Goal: Communication & Community: Share content

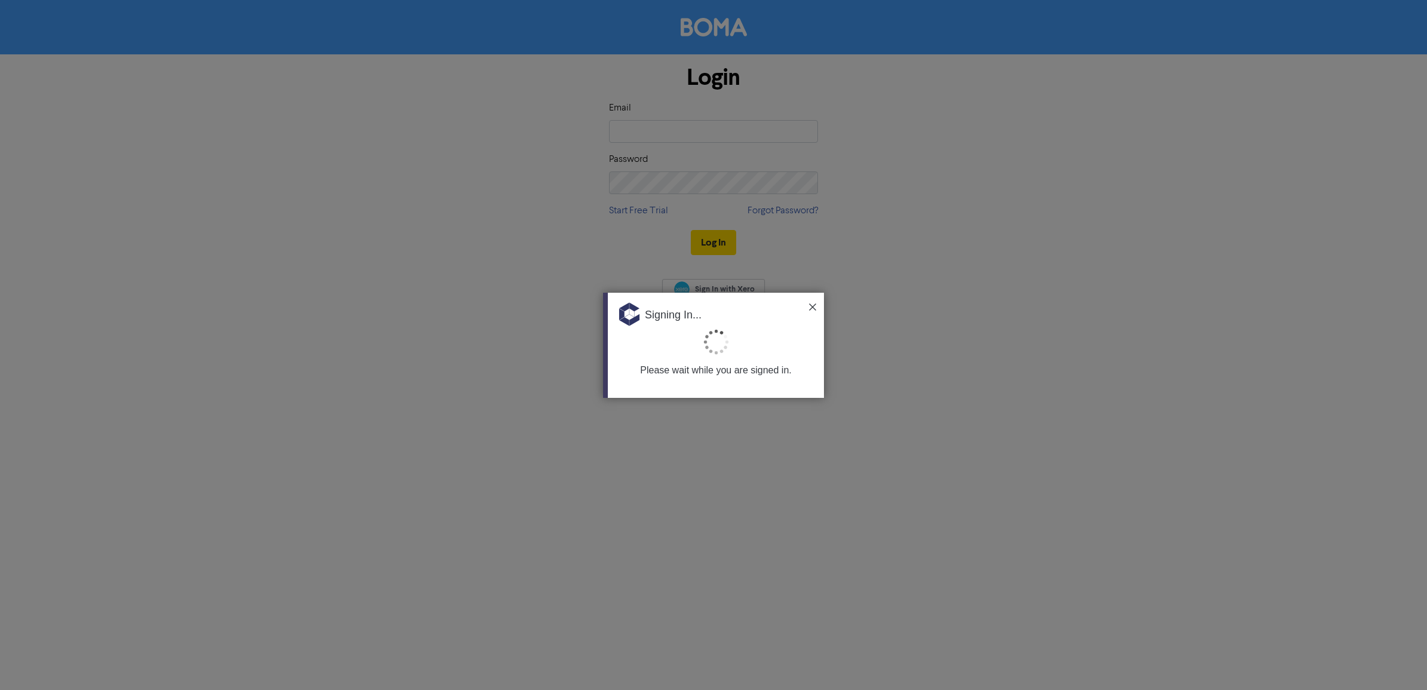
type input "[EMAIL_ADDRESS][DOMAIN_NAME]"
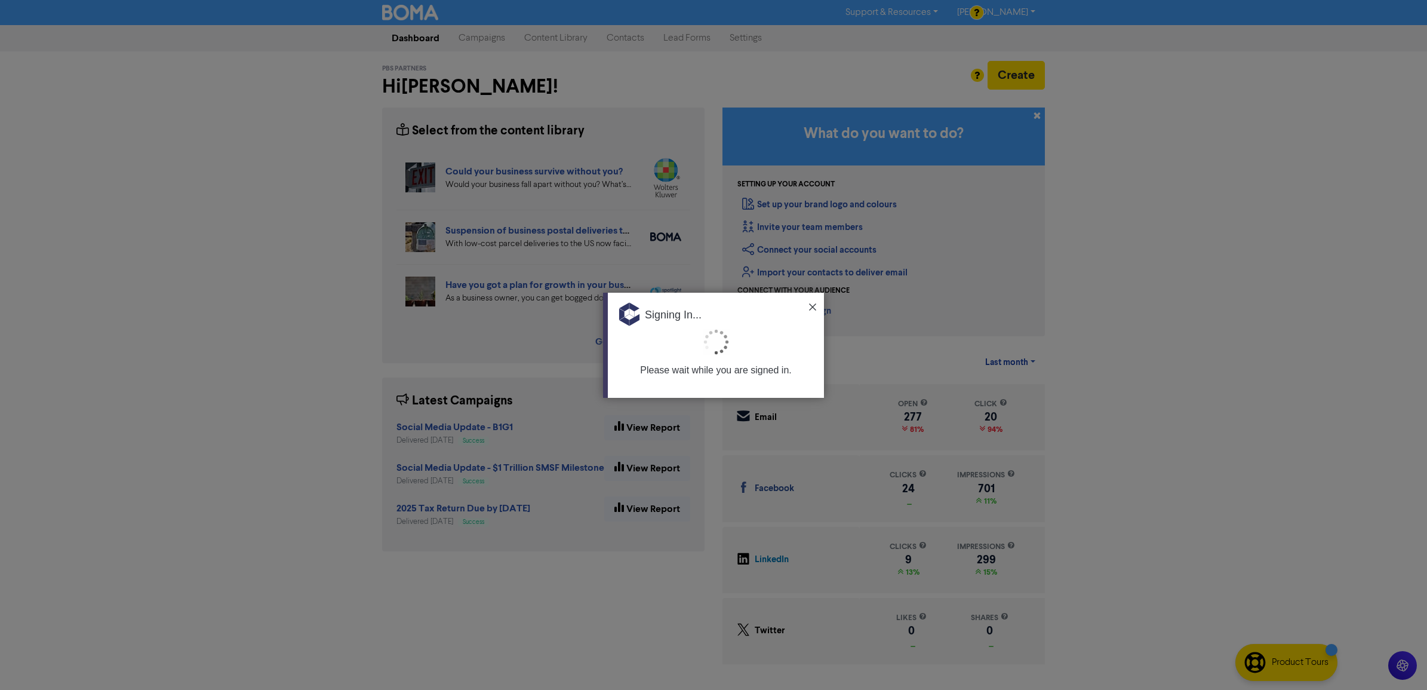
click at [812, 311] on div "Signing In..." at bounding box center [716, 311] width 216 height 36
click at [810, 305] on img at bounding box center [812, 306] width 7 height 7
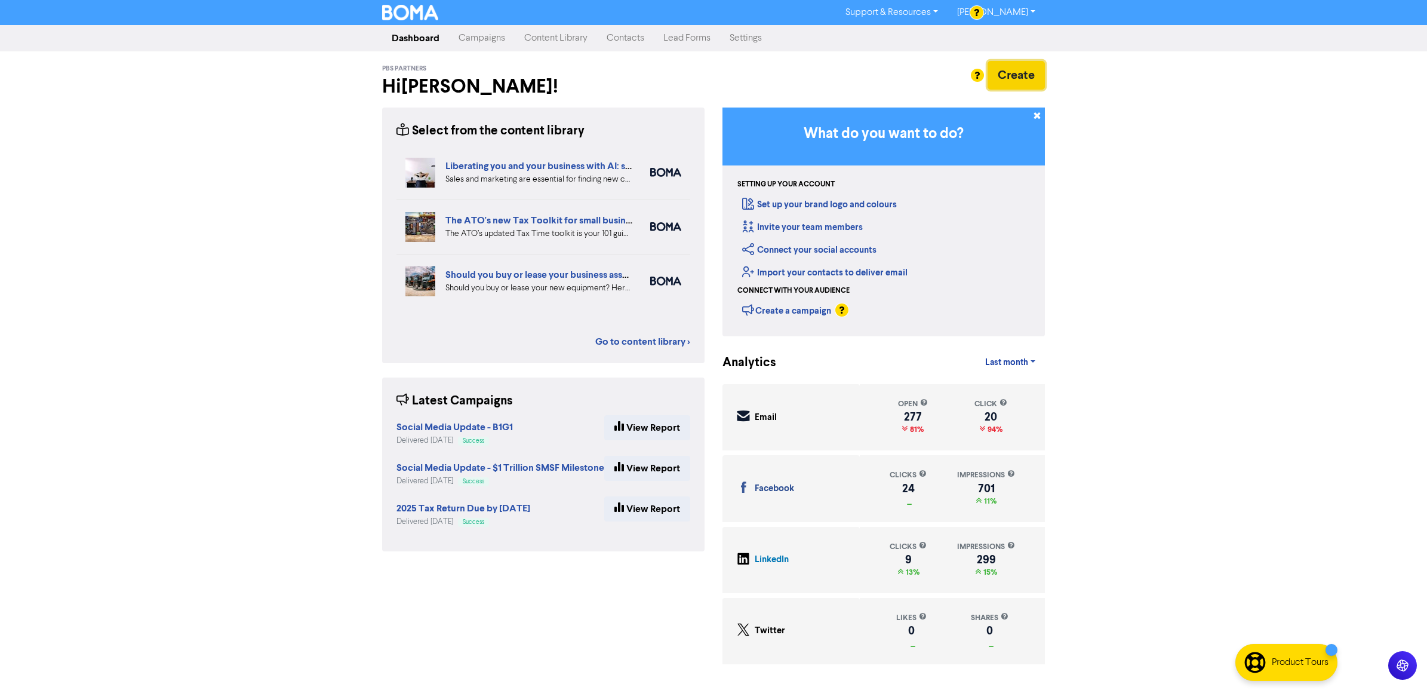
click at [1013, 67] on button "Create" at bounding box center [1016, 75] width 57 height 29
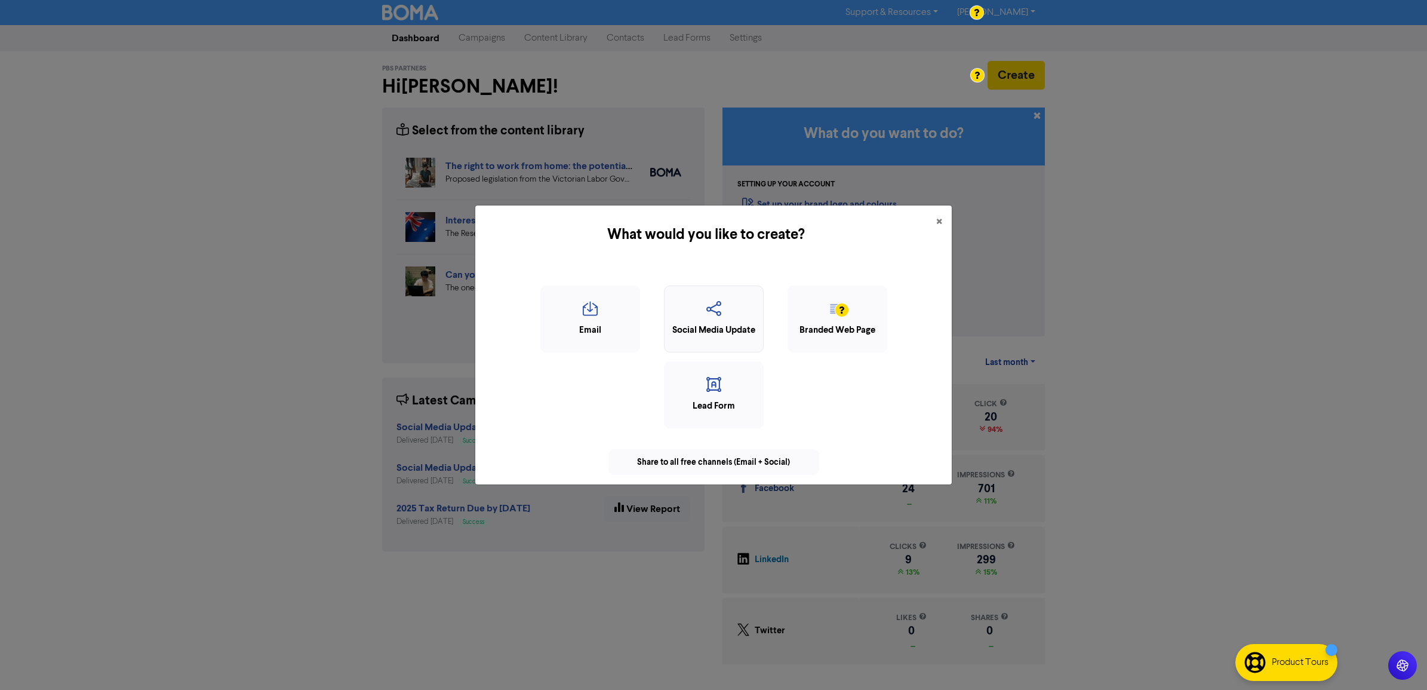
click at [731, 316] on icon "button" at bounding box center [714, 312] width 87 height 23
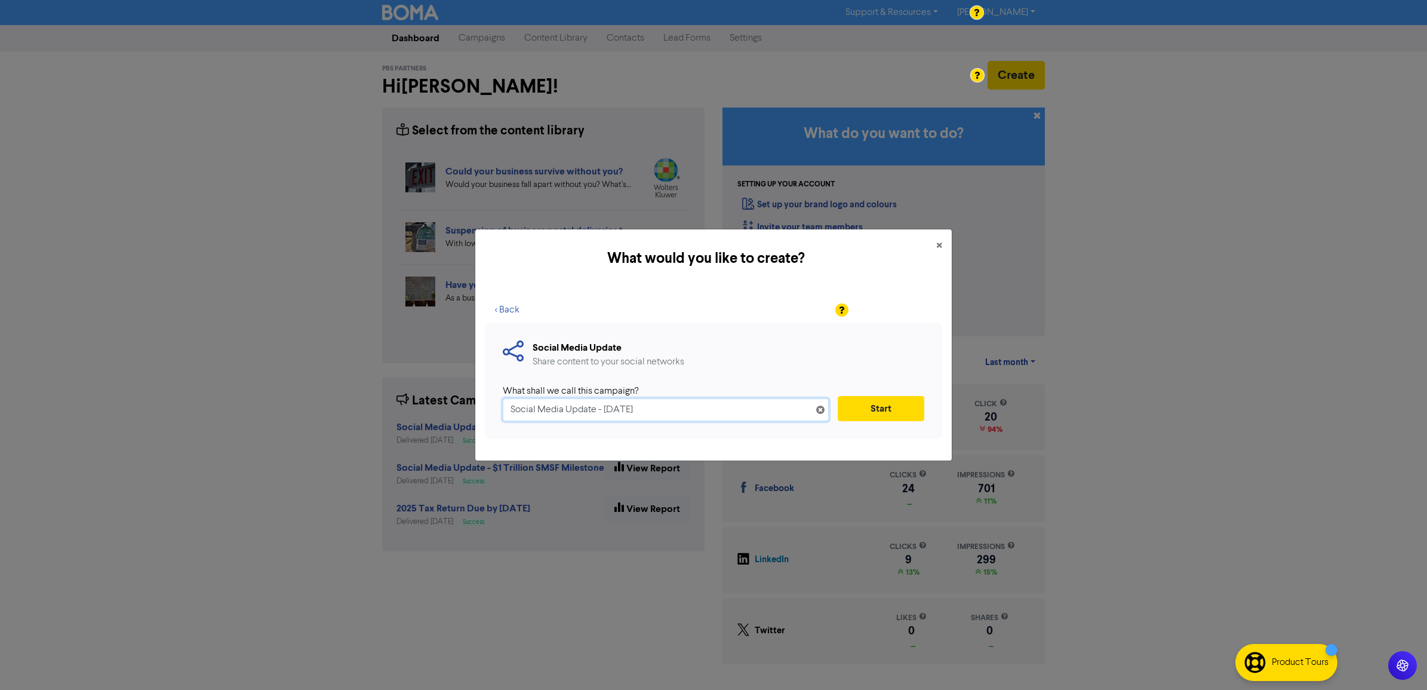
drag, startPoint x: 671, startPoint y: 409, endPoint x: 618, endPoint y: 407, distance: 52.6
click at [604, 404] on input "Social Media Update - [DATE]" at bounding box center [666, 409] width 326 height 23
type input "Social Media Update - RU Ok day"
click at [872, 407] on button "Start" at bounding box center [881, 408] width 87 height 25
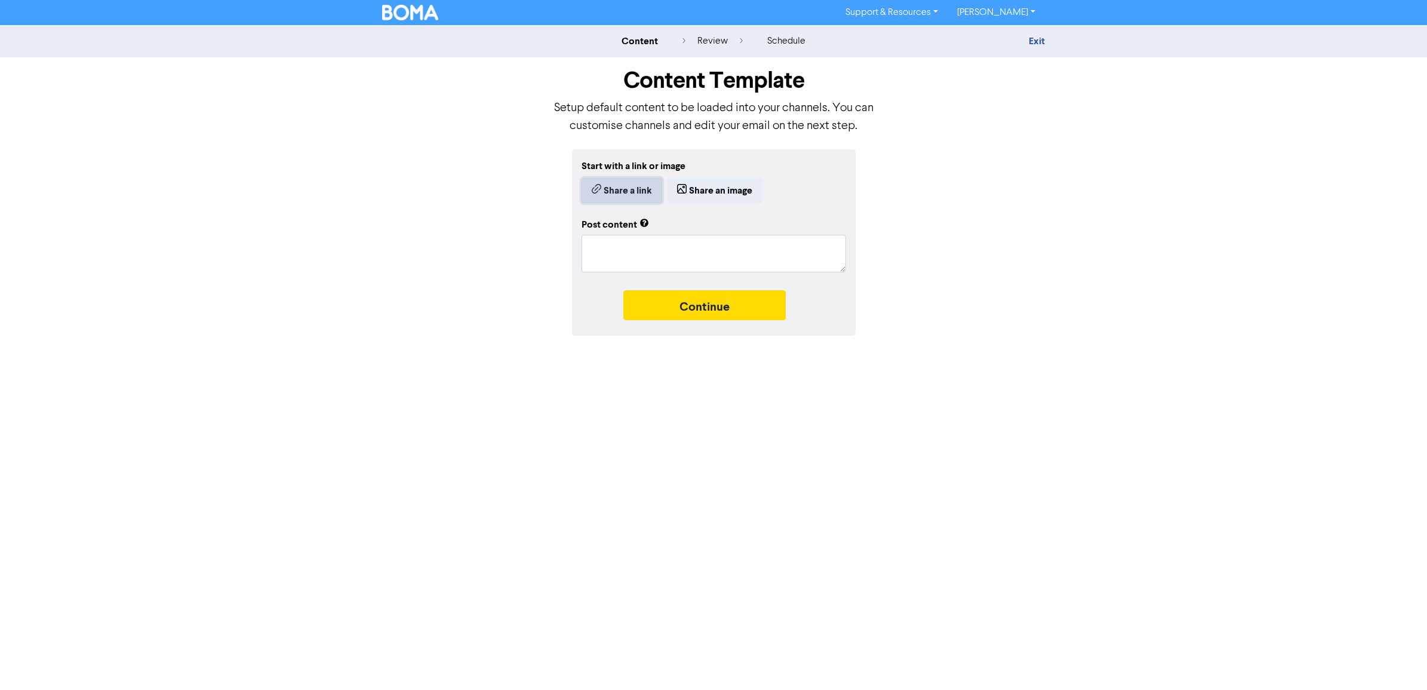
click at [615, 191] on button "Share a link" at bounding box center [622, 190] width 81 height 25
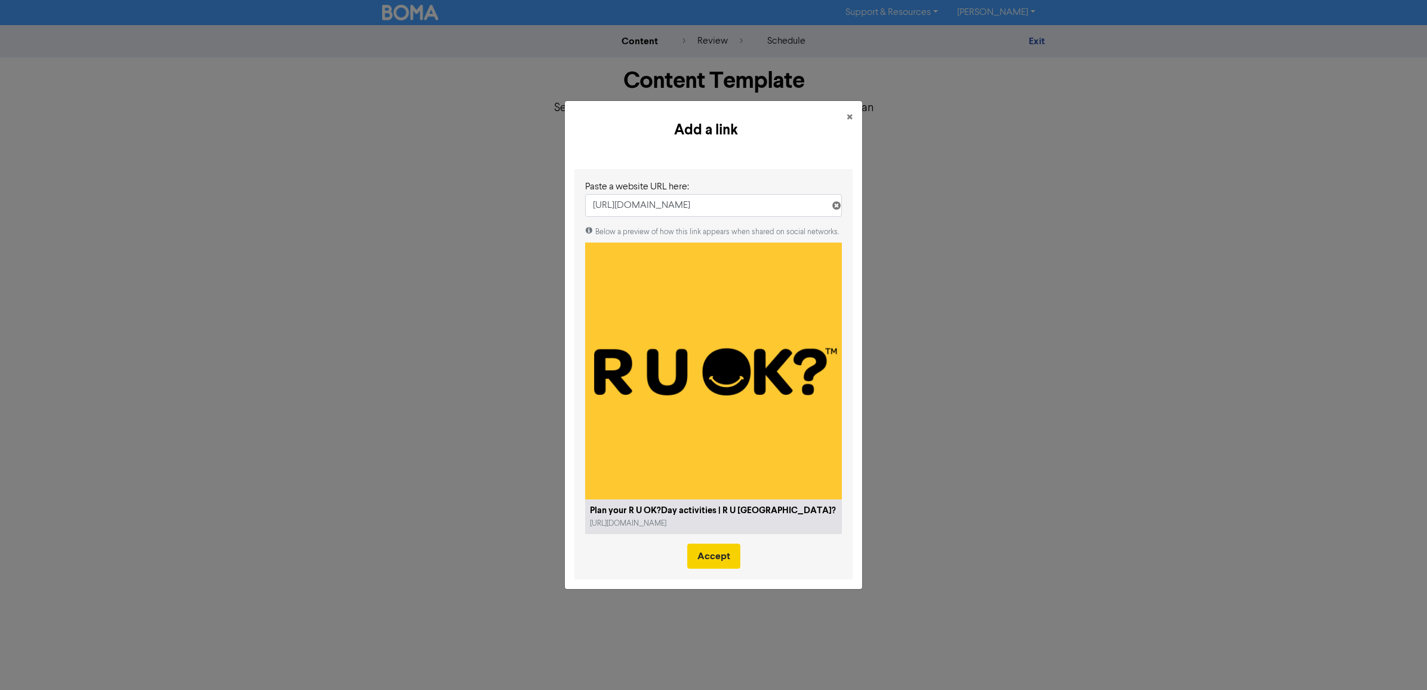
type input "[URL][DOMAIN_NAME]"
click at [709, 558] on button "Accept" at bounding box center [713, 555] width 53 height 25
type textarea "x"
type textarea "R U OK?Day is held on the second [DATE] in September every year. But any day is…"
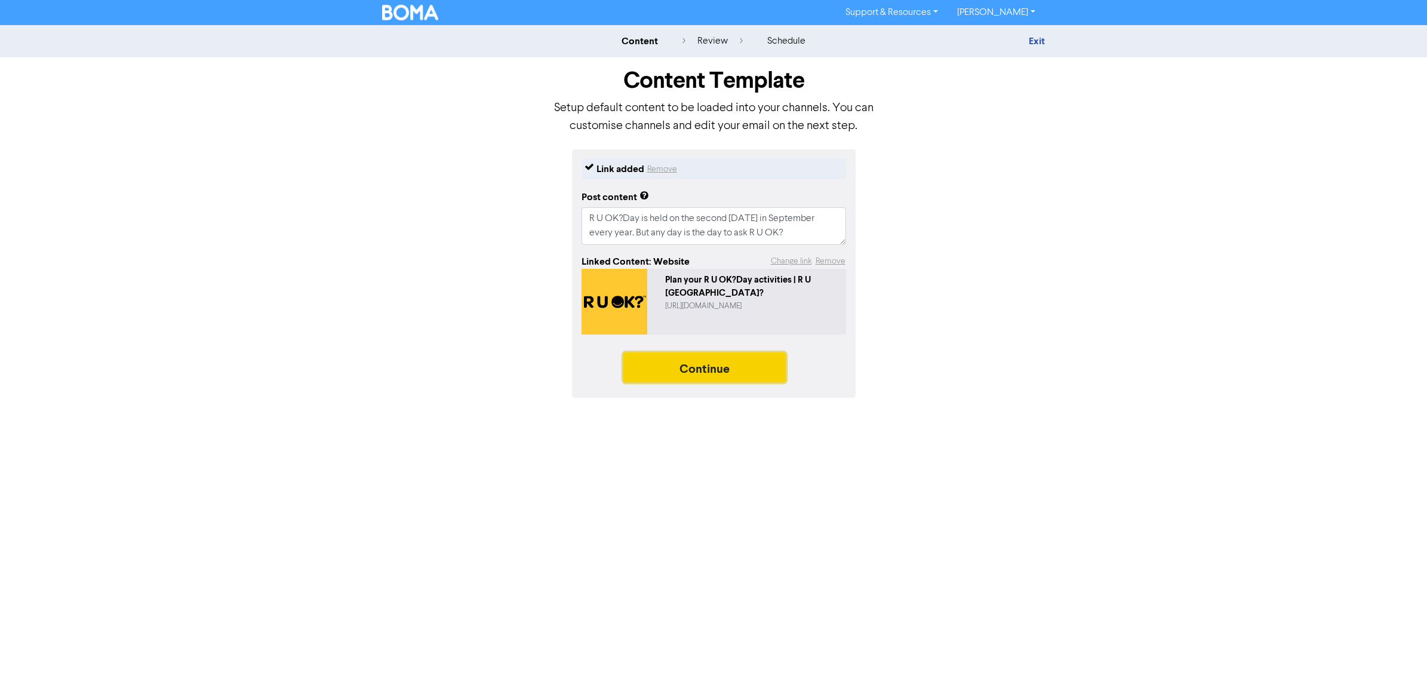
click at [690, 376] on button "Continue" at bounding box center [704, 367] width 162 height 30
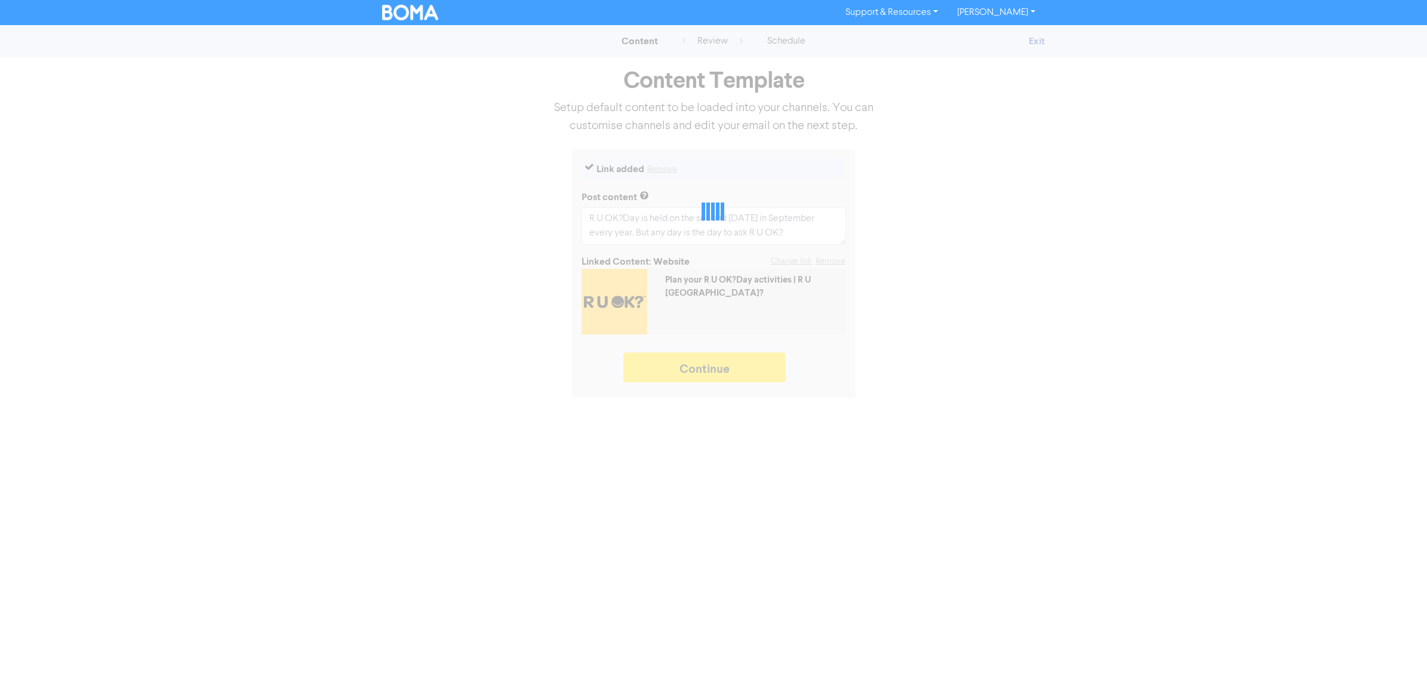
type textarea "x"
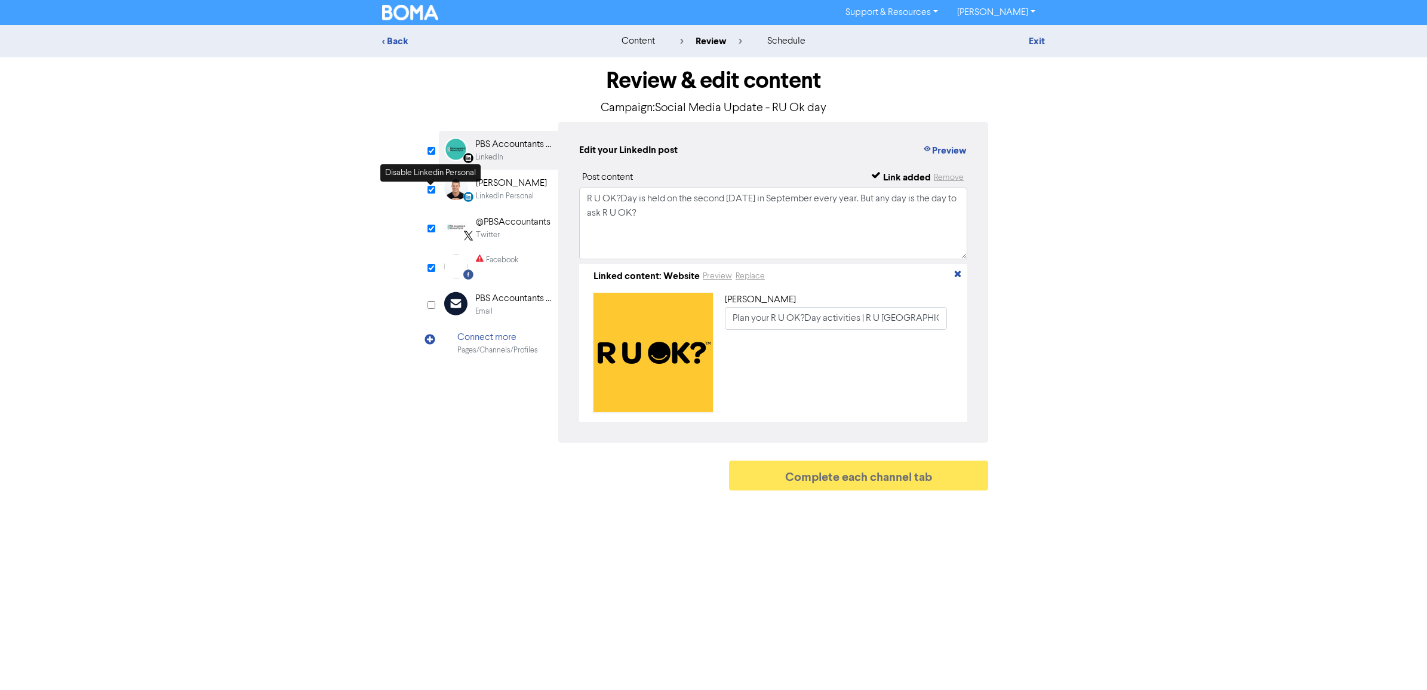
click at [430, 191] on input "checkbox" at bounding box center [432, 190] width 8 height 8
checkbox input "false"
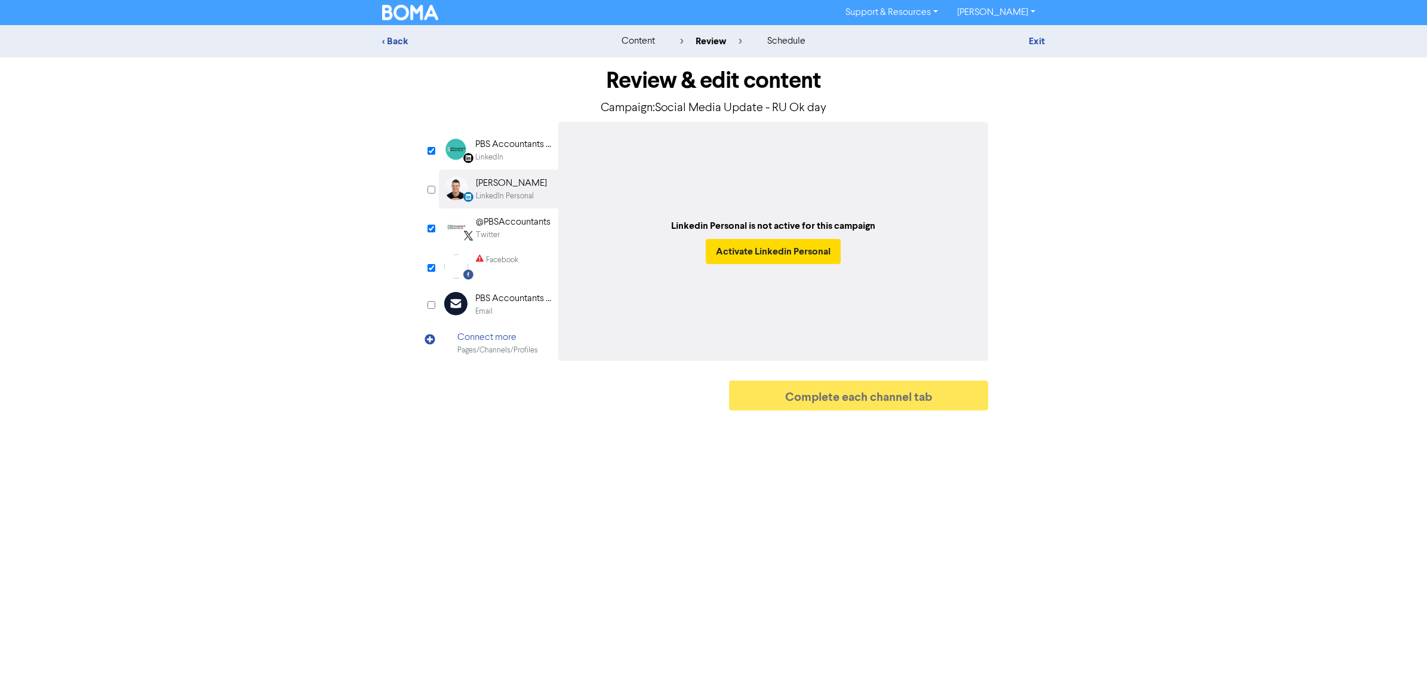
click at [494, 153] on div "LinkedIn" at bounding box center [489, 157] width 28 height 11
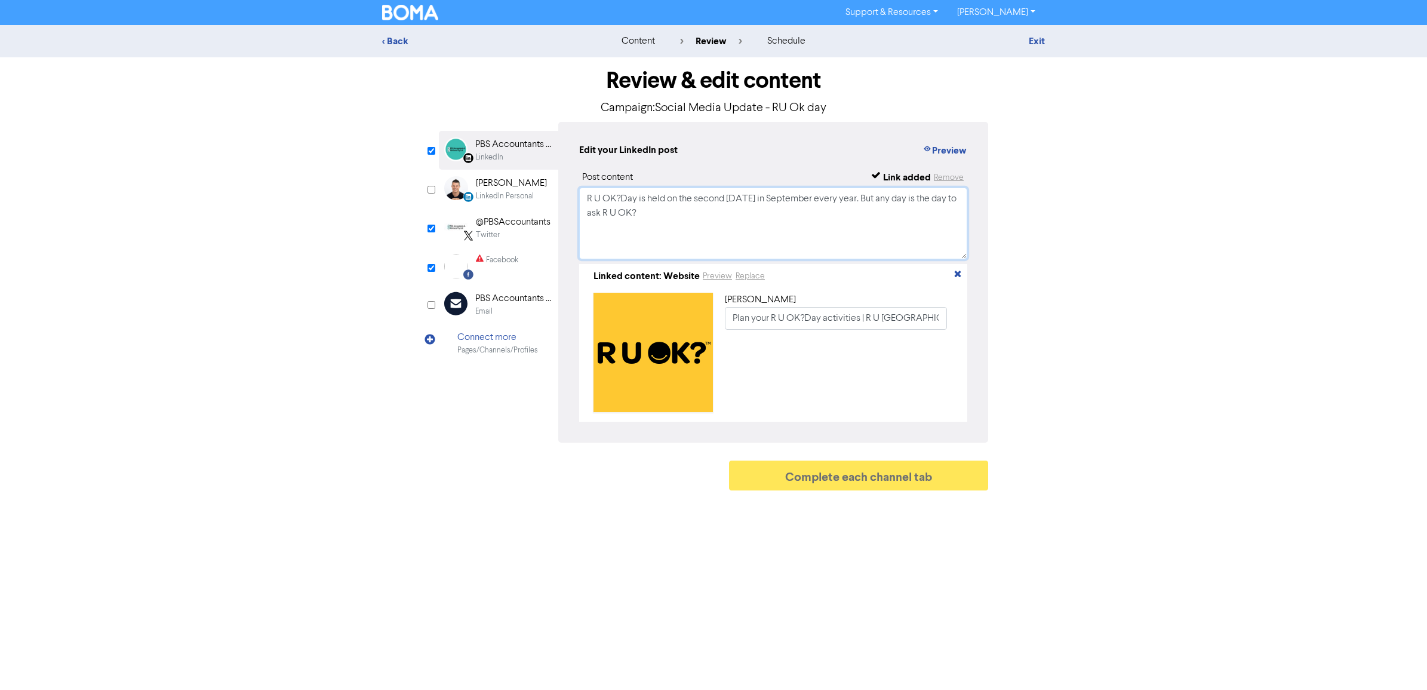
click at [705, 216] on textarea "R U OK?Day is held on the second [DATE] in September every year. But any day is…" at bounding box center [773, 223] width 388 height 72
drag, startPoint x: 705, startPoint y: 216, endPoint x: 455, endPoint y: 139, distance: 261.2
click at [457, 139] on div "LinkedIn Page Created with Sketch. PBS Accountants and Advisers Pty Ltd LinkedI…" at bounding box center [713, 282] width 549 height 321
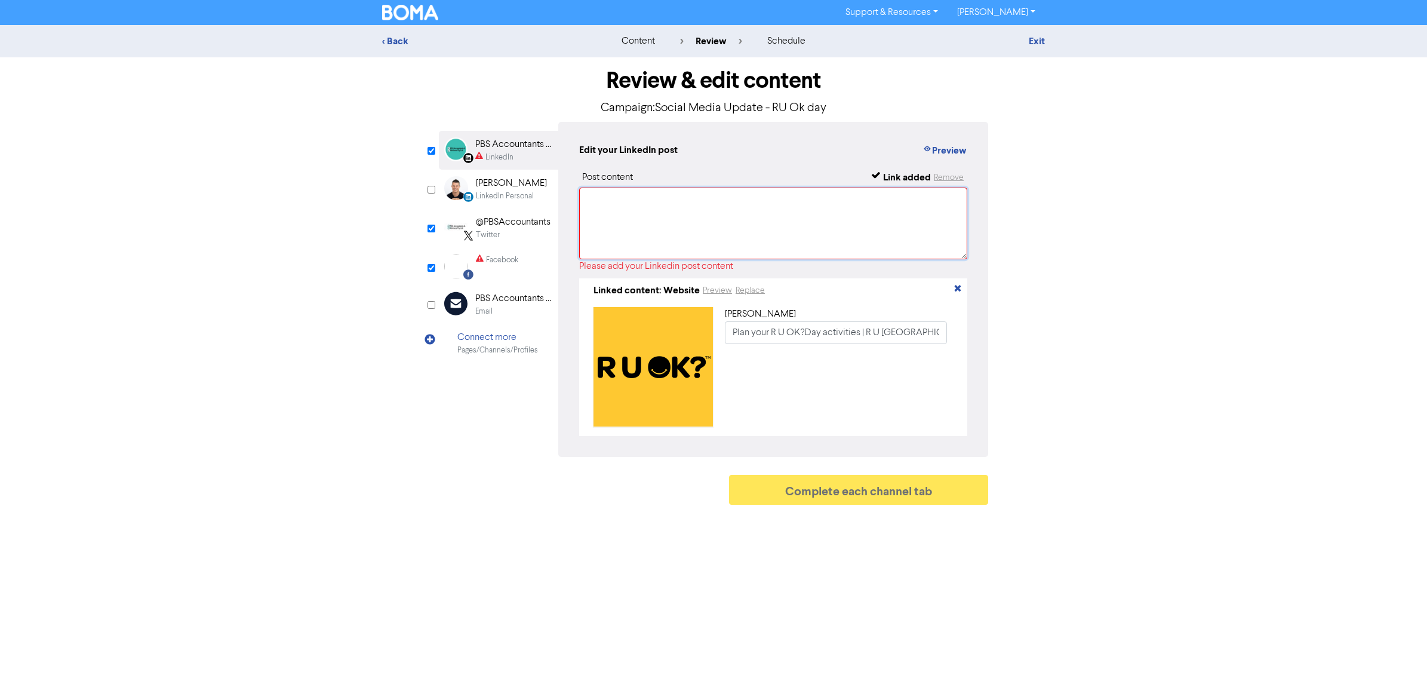
click at [642, 223] on textarea at bounding box center [773, 223] width 388 height 72
paste textarea "[DATE] is R U OK? Day 💛 It’s a reminder that a simple conversation could change…"
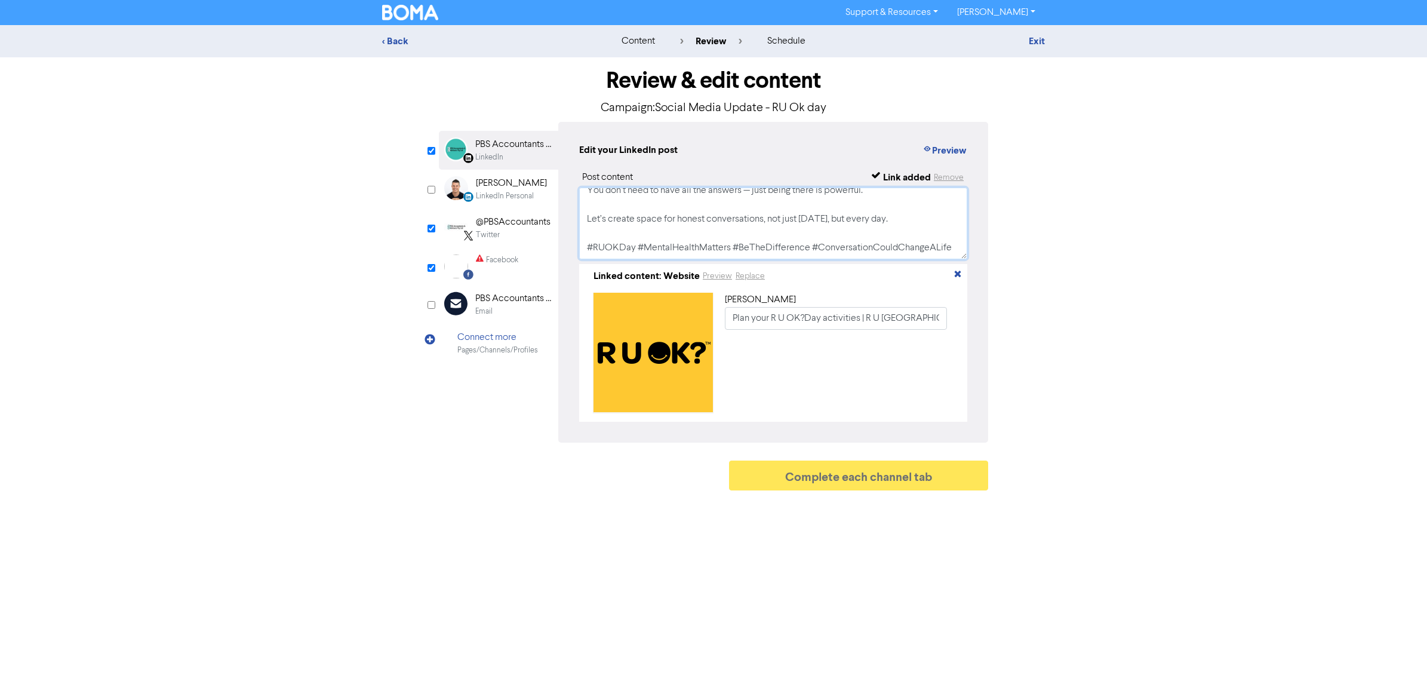
click at [836, 242] on textarea "[DATE] is R U OK? Day 💛 It’s a reminder that a simple conversation could change…" at bounding box center [773, 223] width 388 height 72
click at [931, 227] on textarea "[DATE] is R U OK? Day 💛 It’s a reminder that a simple conversation could change…" at bounding box center [773, 223] width 388 height 72
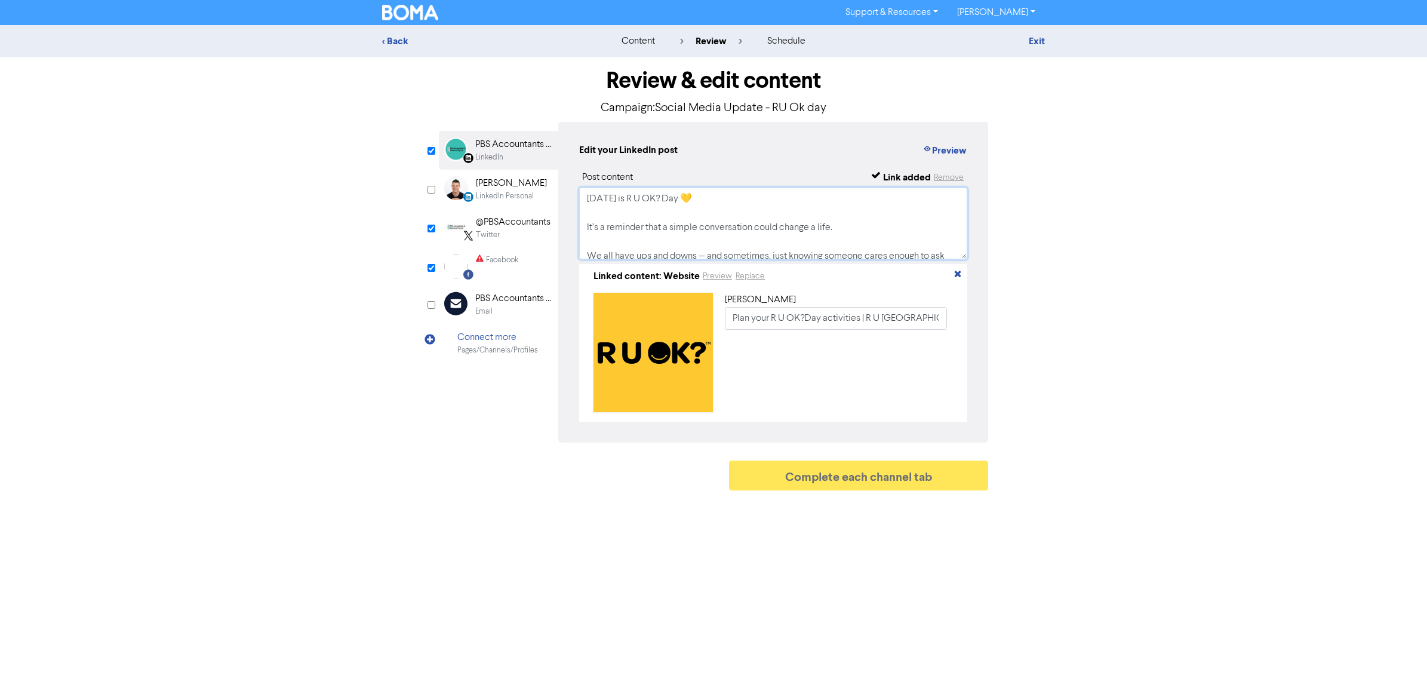
click at [873, 231] on textarea "[DATE] is R U OK? Day 💛 It’s a reminder that a simple conversation could change…" at bounding box center [773, 223] width 388 height 72
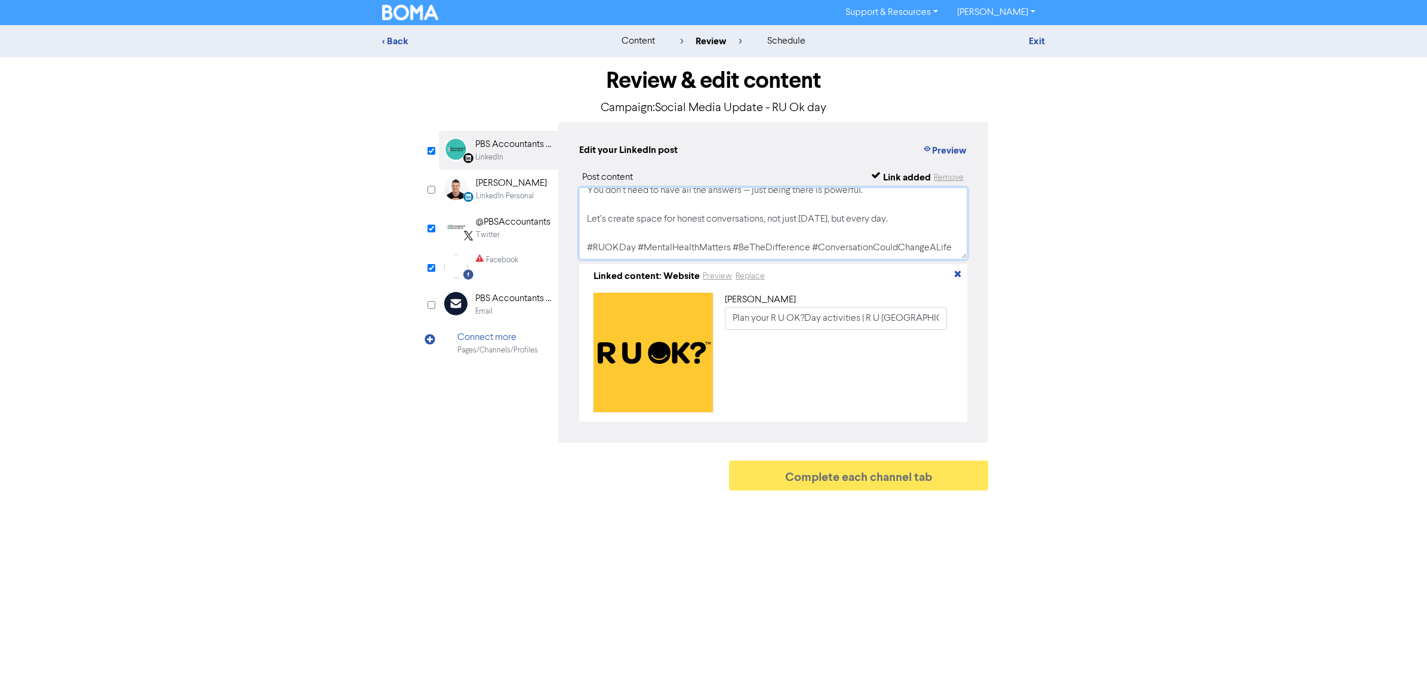
type textarea "[DATE] is R U OK? Day 💛 It’s a reminder that a simple conversation could change…"
click at [500, 235] on div "Twitter" at bounding box center [513, 234] width 75 height 11
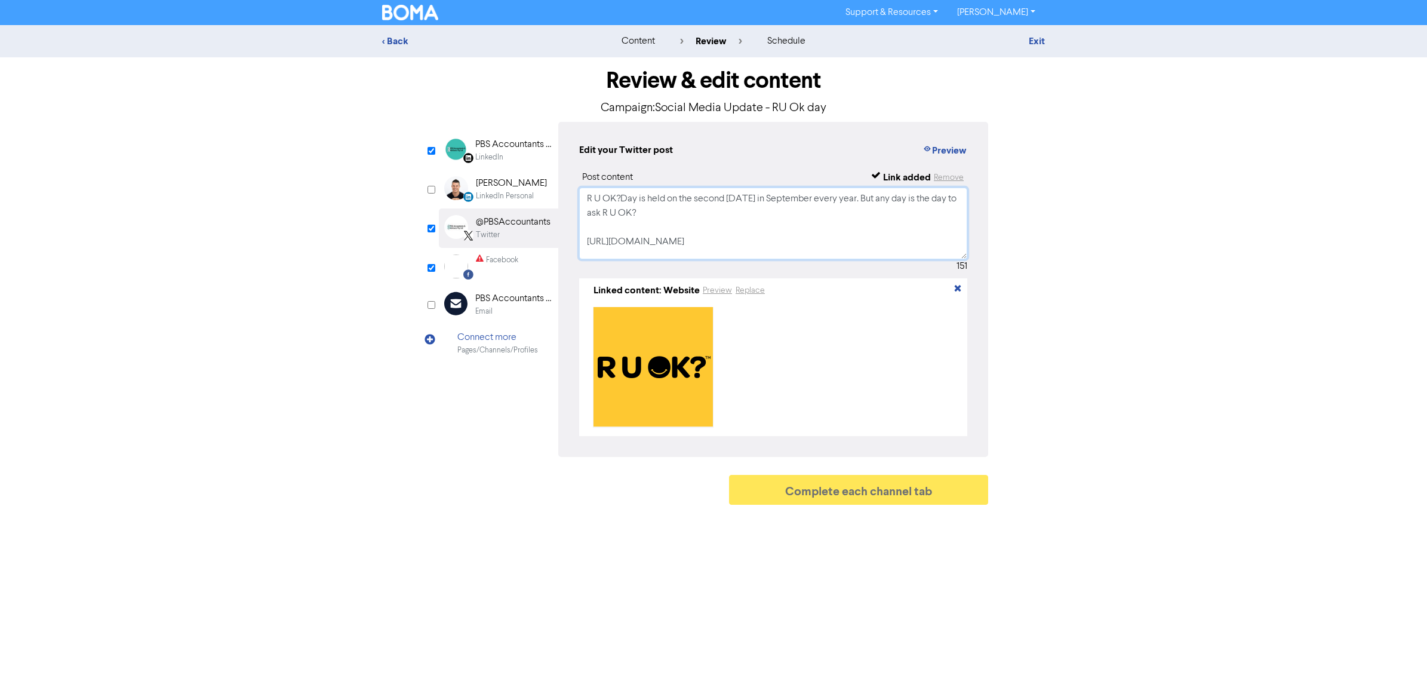
click at [732, 230] on textarea "R U OK?Day is held on the second [DATE] in September every year. But any day is…" at bounding box center [773, 223] width 388 height 72
drag, startPoint x: 765, startPoint y: 248, endPoint x: 475, endPoint y: 147, distance: 307.2
click at [476, 147] on div "LinkedIn Page Created with Sketch. PBS Accountants and Advisers Pty Ltd LinkedI…" at bounding box center [713, 289] width 549 height 335
paste textarea "[DATE] is R U OK? Day 💛 It’s a reminder that a simple conversation could change…"
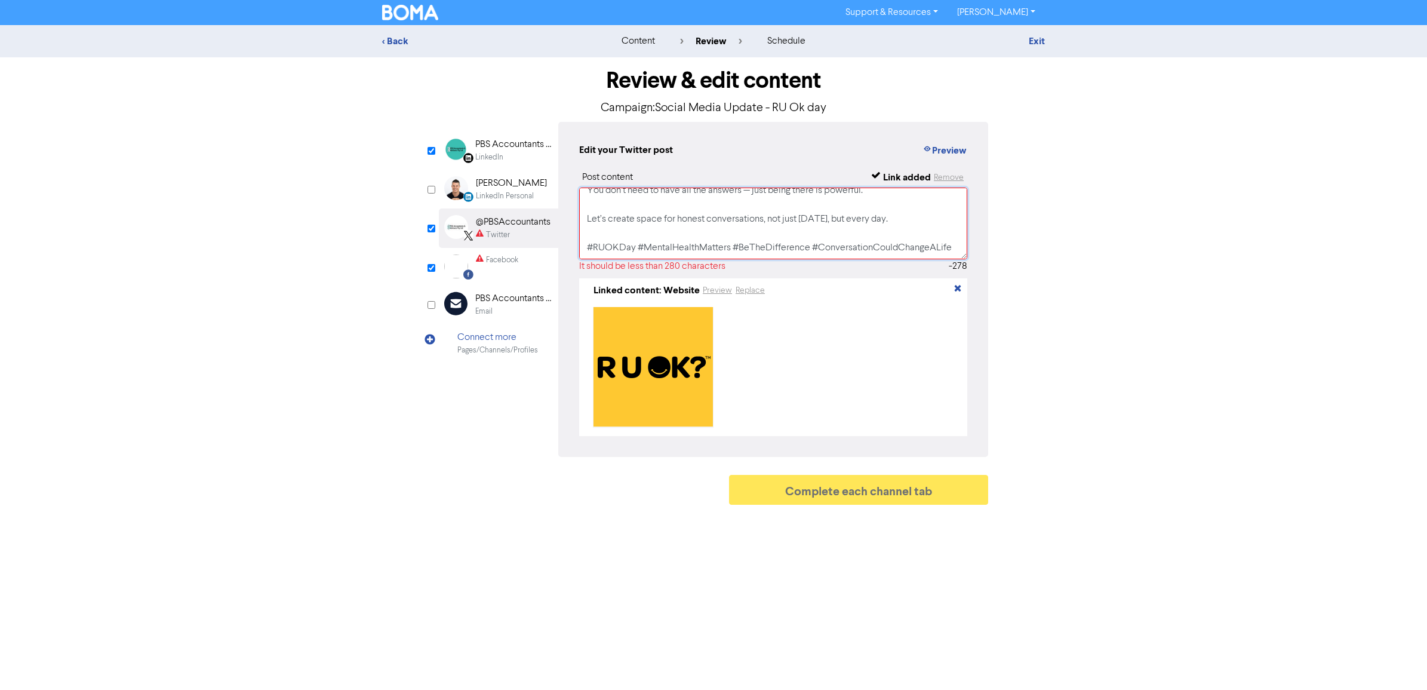
scroll to position [195, 0]
drag, startPoint x: 733, startPoint y: 252, endPoint x: 582, endPoint y: 222, distance: 153.4
click at [582, 222] on textarea "[DATE] is R U OK? Day 💛 It’s a reminder that a simple conversation could change…" at bounding box center [773, 223] width 388 height 72
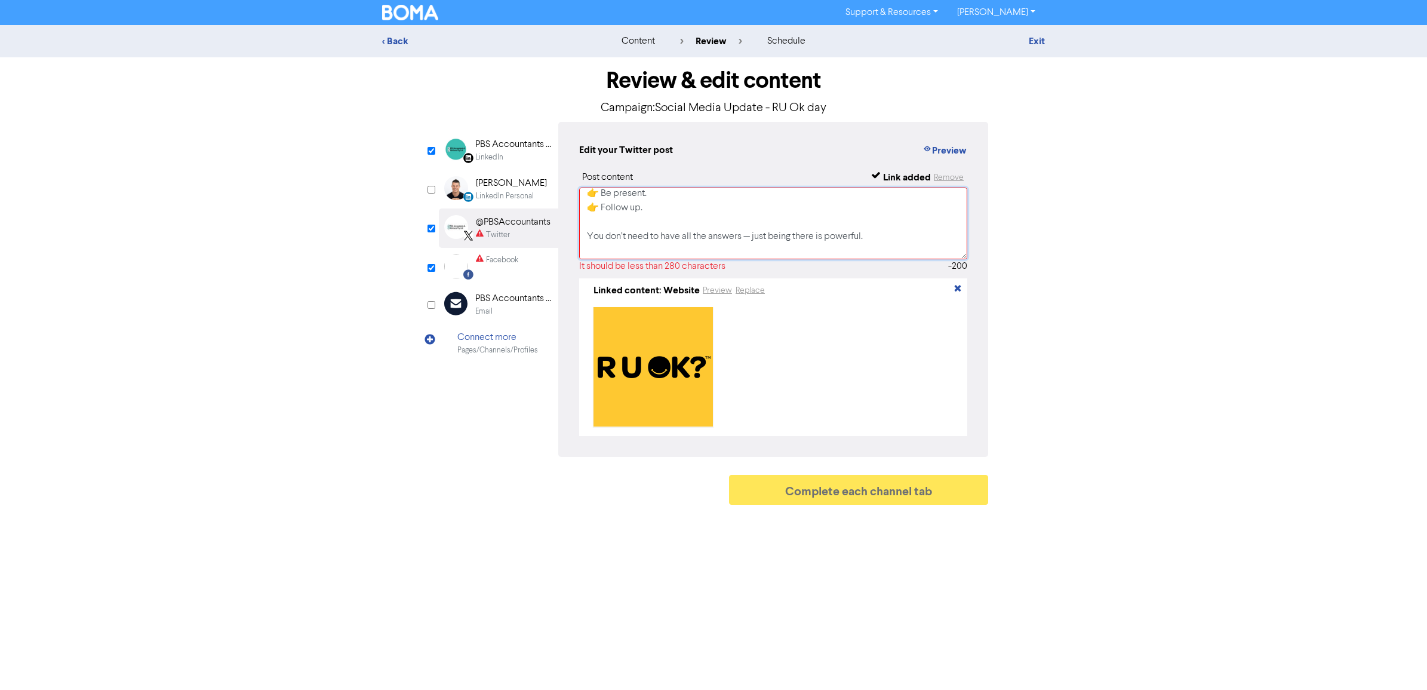
scroll to position [151, 0]
click at [656, 230] on textarea "[DATE] is R U OK? Day 💛 It’s a reminder that a simple conversation could change…" at bounding box center [773, 223] width 388 height 72
drag, startPoint x: 919, startPoint y: 247, endPoint x: 684, endPoint y: 222, distance: 237.1
click at [681, 223] on textarea "[DATE] is R U OK? Day 💛 It’s a reminder that a simple conversation could change…" at bounding box center [773, 223] width 388 height 72
click at [868, 230] on textarea "[DATE] is R U OK? Day 💛 It’s a reminder that a simple conversation could change…" at bounding box center [773, 223] width 388 height 72
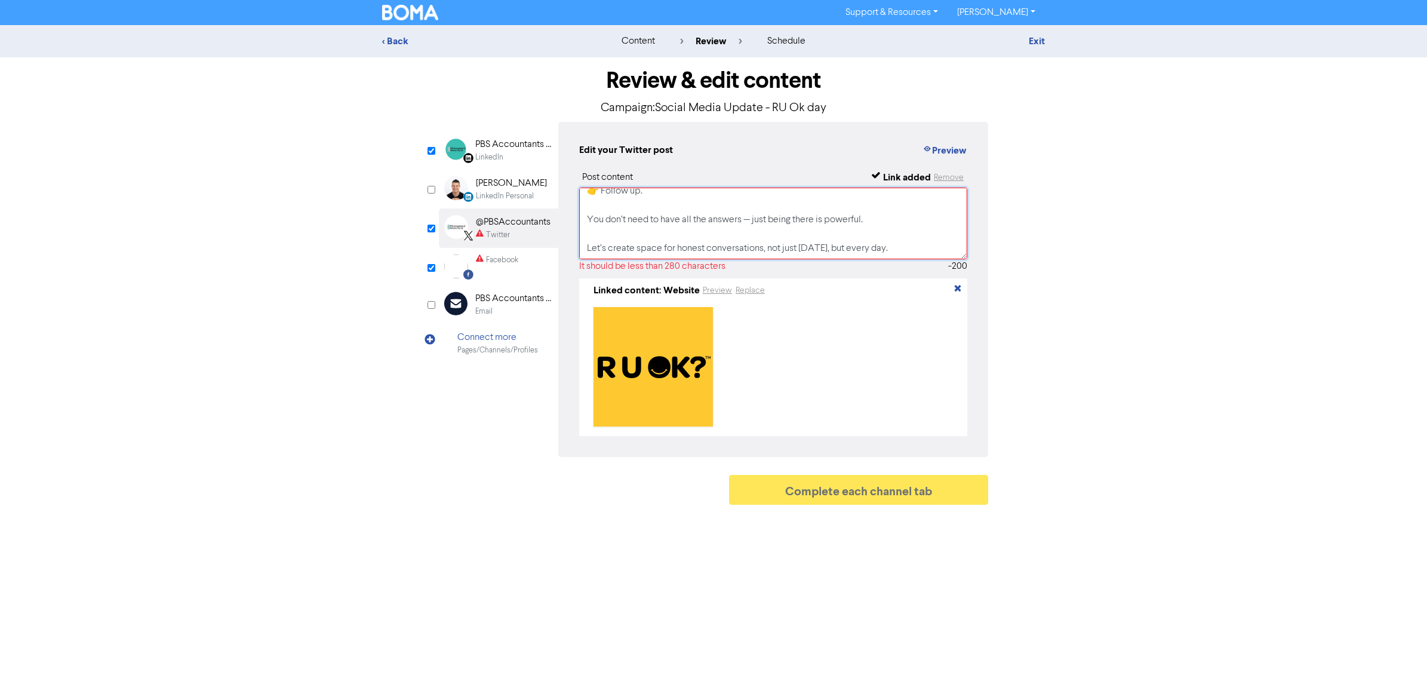
drag, startPoint x: 758, startPoint y: 219, endPoint x: 587, endPoint y: 209, distance: 171.7
click at [588, 209] on textarea "[DATE] is R U OK? Day 💛 It’s a reminder that a simple conversation could change…" at bounding box center [773, 223] width 388 height 72
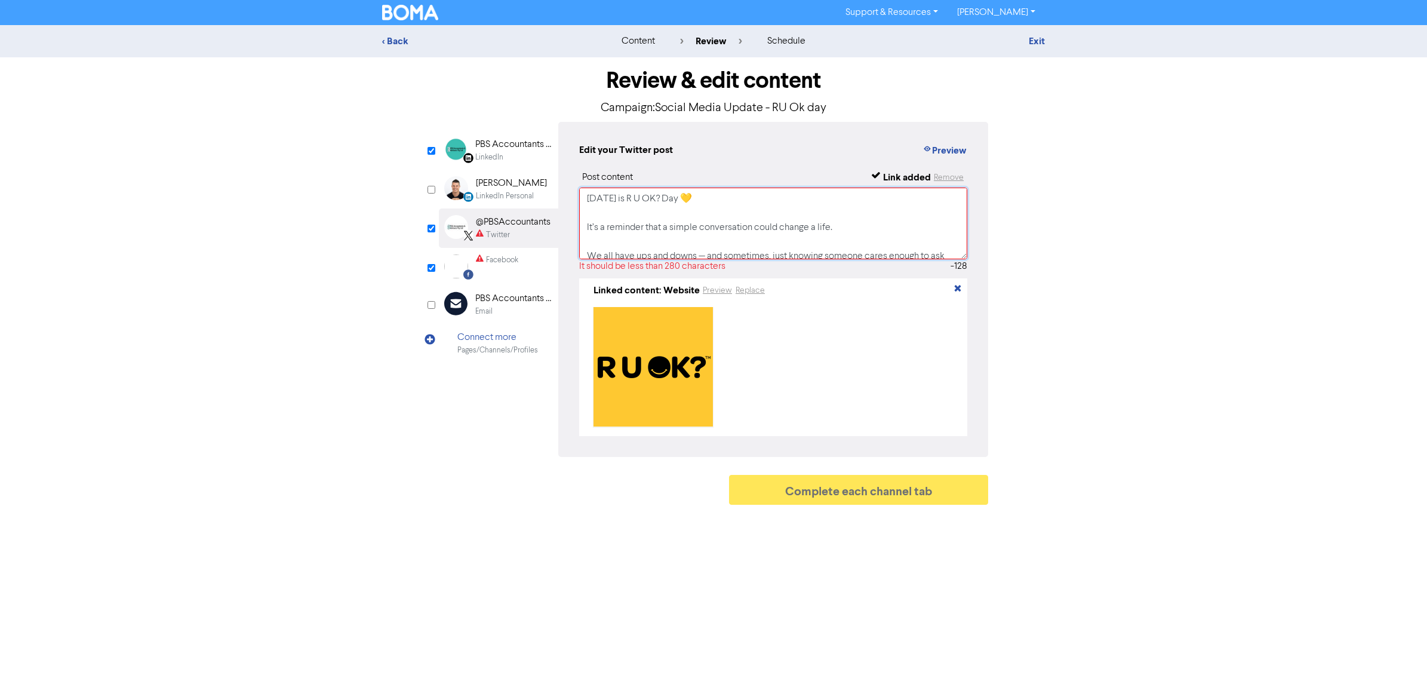
click at [609, 205] on textarea "[DATE] is R U OK? Day 💛 It’s a reminder that a simple conversation could change…" at bounding box center [773, 223] width 388 height 72
click at [630, 217] on textarea "[DATE] is R U OK? Day 💛 It’s a reminder that a simple conversation could change…" at bounding box center [773, 223] width 388 height 72
drag, startPoint x: 795, startPoint y: 227, endPoint x: 854, endPoint y: 227, distance: 59.1
click at [798, 227] on textarea "[DATE] is R U OK? Day 💛 It’s a reminder that a simple conversation could change…" at bounding box center [773, 223] width 388 height 72
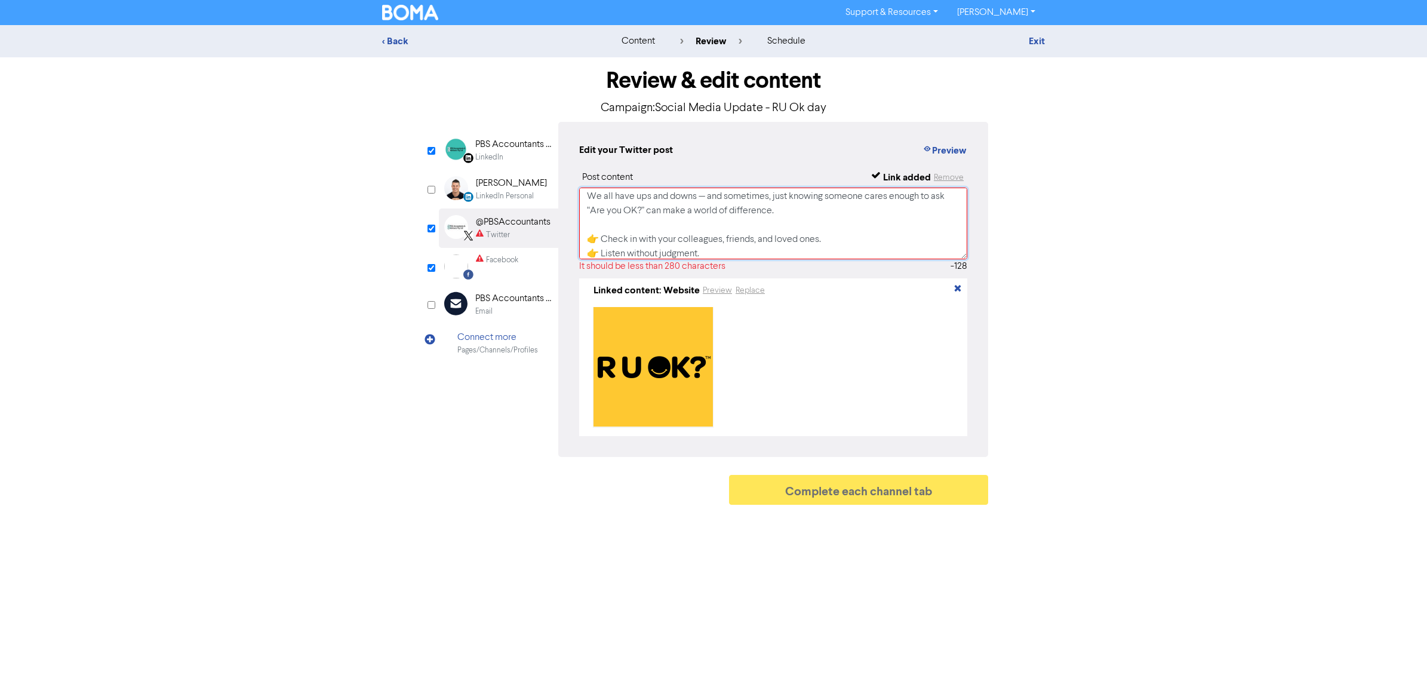
click at [815, 244] on textarea "[DATE] is R U OK? Day 💛 It’s a reminder that a simple conversation could change…" at bounding box center [773, 223] width 388 height 72
drag, startPoint x: 669, startPoint y: 216, endPoint x: 761, endPoint y: 216, distance: 92.5
click at [670, 216] on textarea "[DATE] is R U OK? Day 💛 It’s a reminder that a simple conversation could change…" at bounding box center [773, 223] width 388 height 72
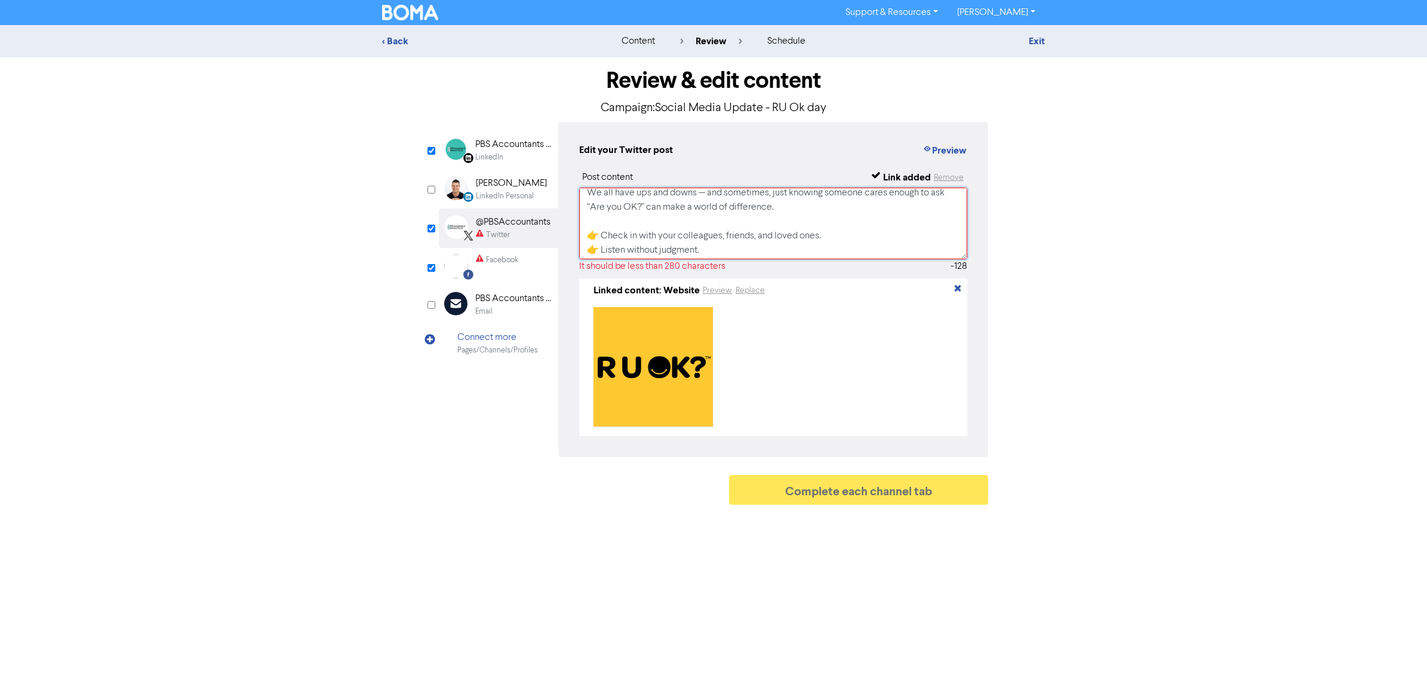
click at [825, 239] on textarea "[DATE] is R U OK? Day 💛 It’s a reminder that a simple conversation could change…" at bounding box center [773, 223] width 388 height 72
click at [774, 235] on textarea "[DATE] is R U OK? Day 💛 It’s a reminder that a simple conversation could change…" at bounding box center [773, 223] width 388 height 72
click at [705, 222] on textarea "[DATE] is R U OK? Day 💛 It’s a reminder that a simple conversation could change…" at bounding box center [773, 223] width 388 height 72
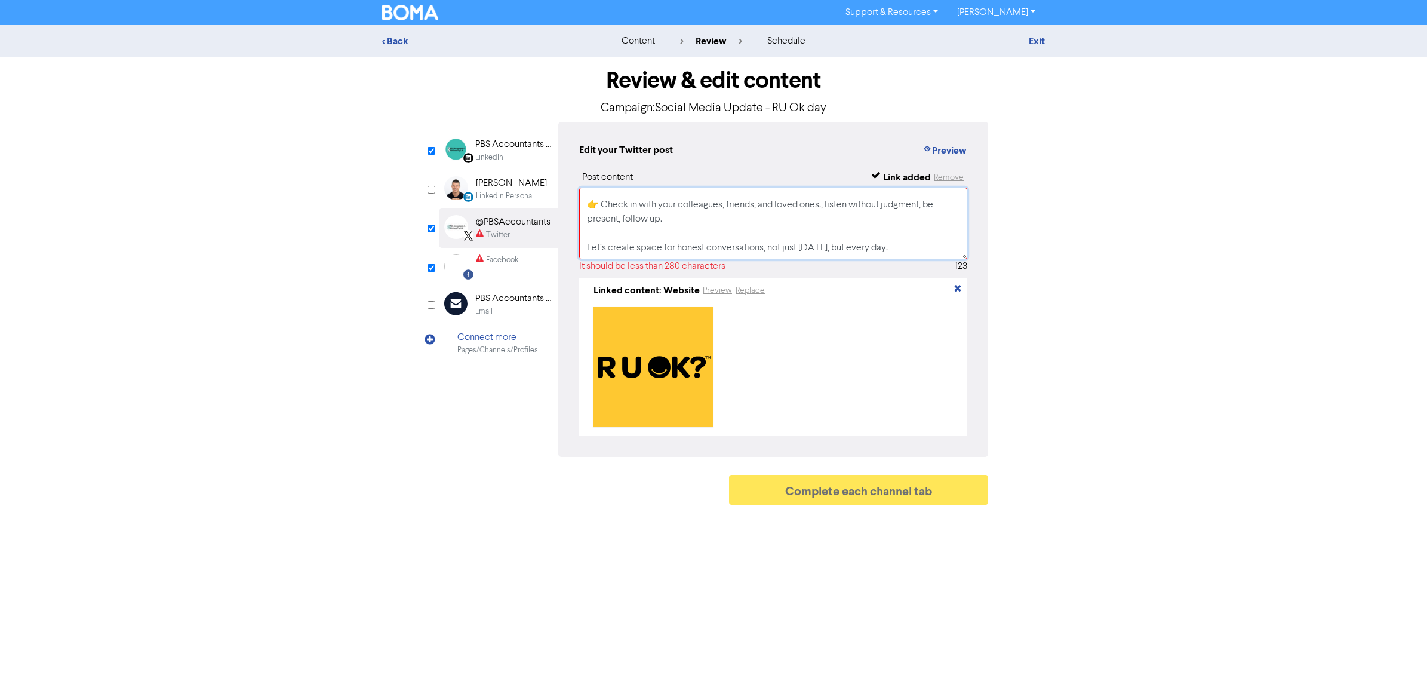
drag, startPoint x: 903, startPoint y: 246, endPoint x: 584, endPoint y: 237, distance: 319.0
click at [584, 237] on textarea "[DATE] is R U OK? Day 💛 It’s a reminder that a simple conversation could change…" at bounding box center [773, 223] width 388 height 72
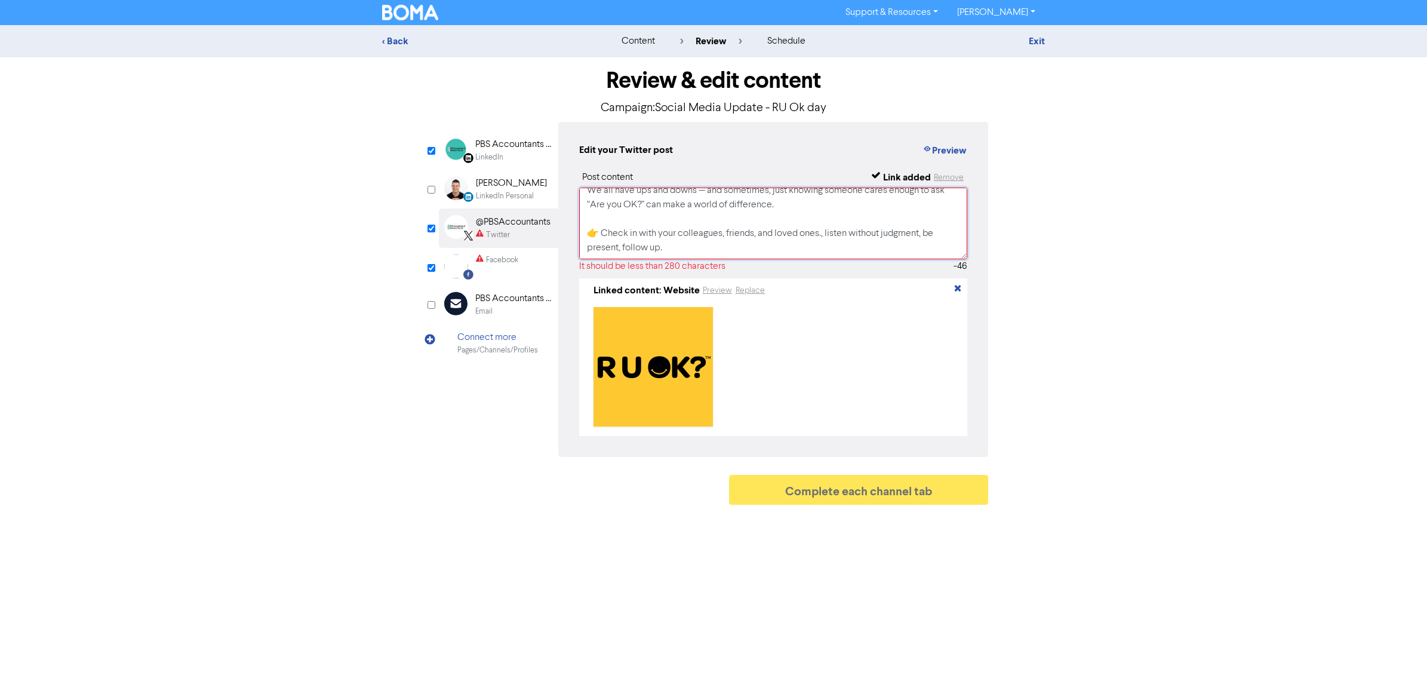
scroll to position [66, 0]
click at [604, 229] on textarea "[DATE] is R U OK? Day 💛 It’s a reminder that a simple conversation could change…" at bounding box center [773, 223] width 388 height 72
type textarea "[DATE] is R U OK? Day 💛 It’s a reminder that a simple conversation could change…"
click at [487, 266] on div "Facebook" at bounding box center [497, 266] width 42 height 24
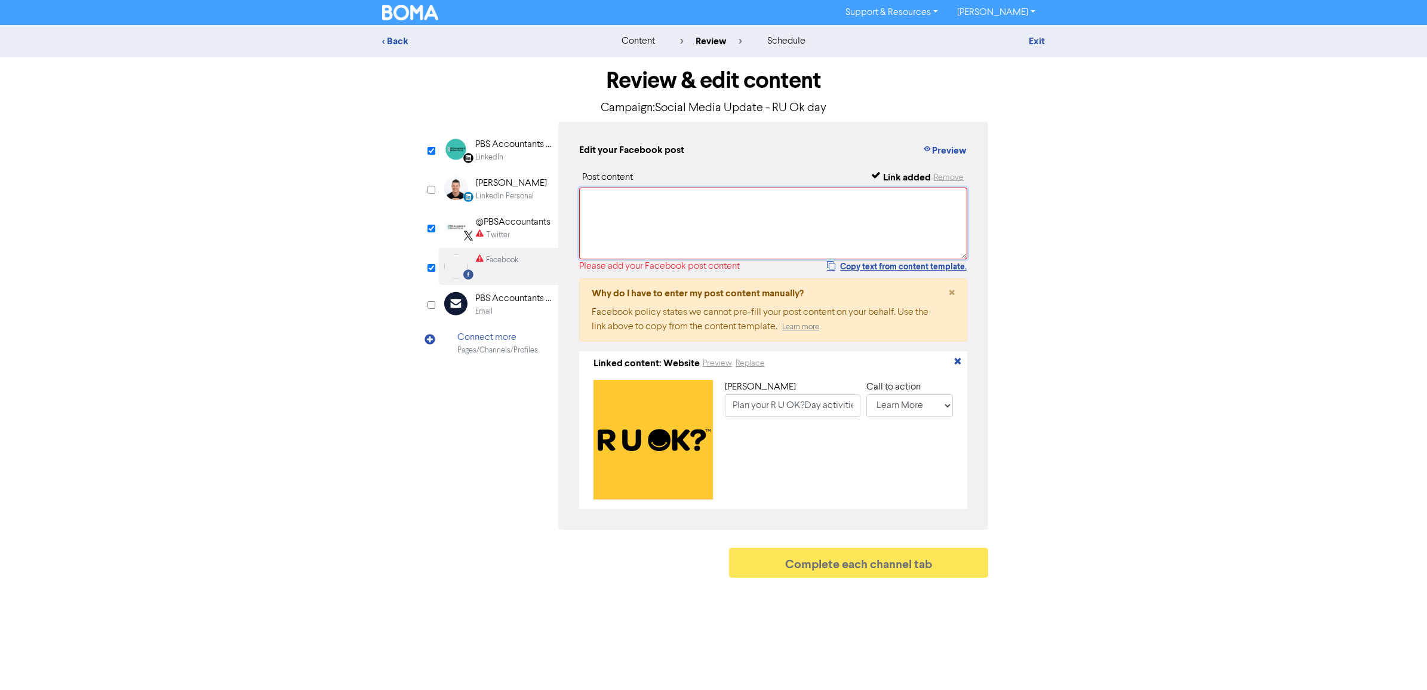
click at [620, 227] on textarea at bounding box center [773, 223] width 388 height 72
paste textarea "[DATE] is R U OK? Day 💛 It’s a reminder that a simple conversation could change…"
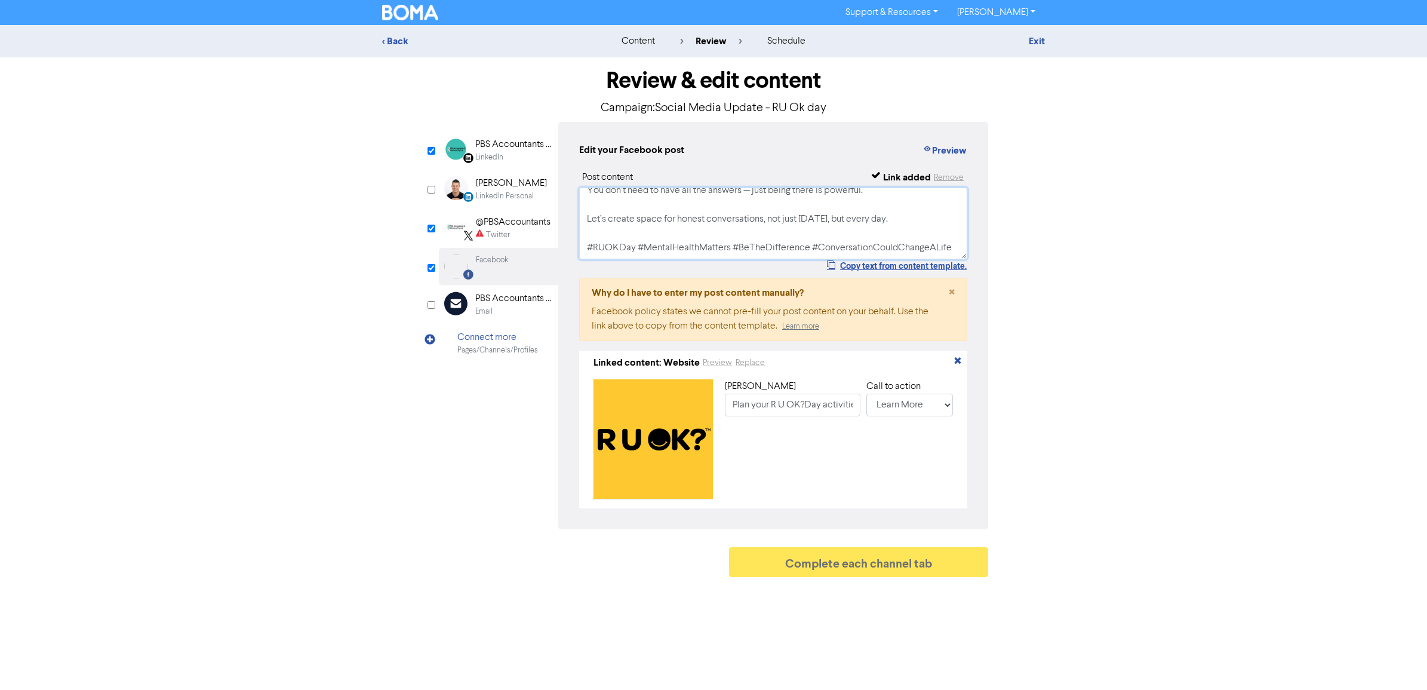
scroll to position [0, 0]
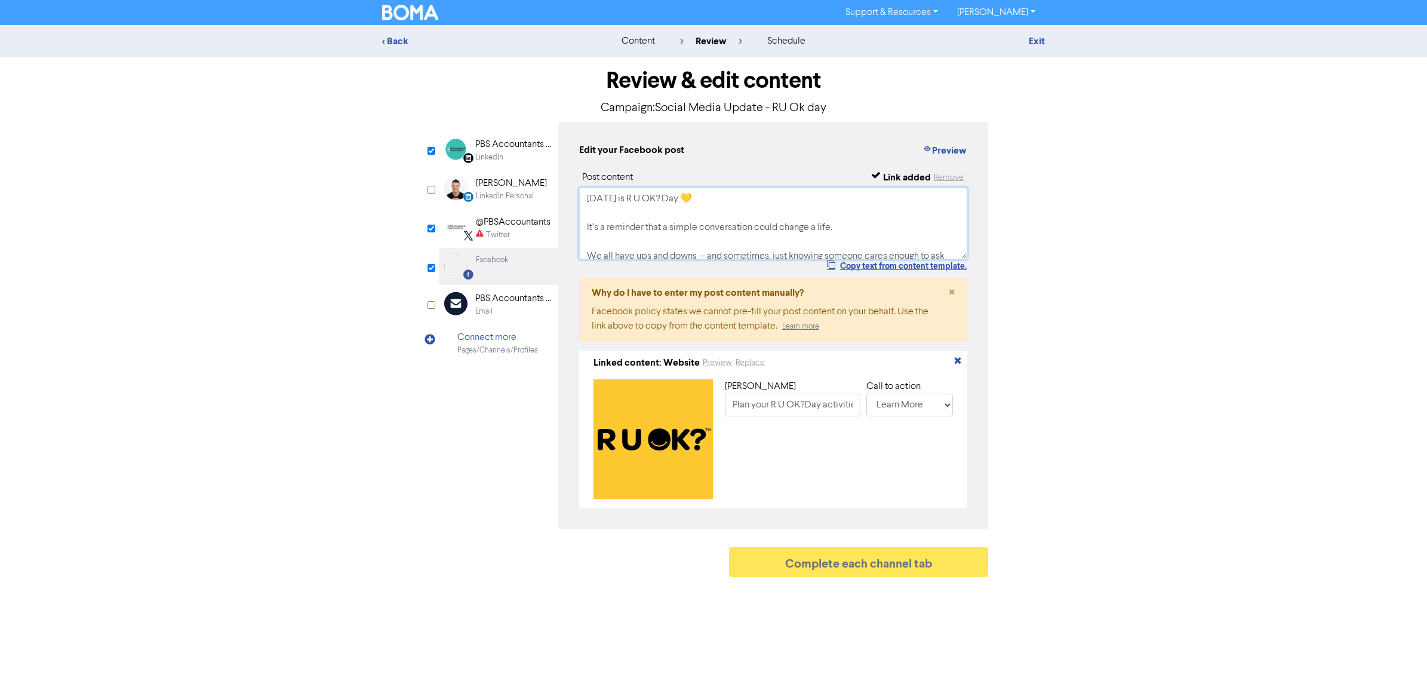
type textarea "[DATE] is R U OK? Day 💛 It’s a reminder that a simple conversation could change…"
click at [514, 216] on div "@PBSAccountants" at bounding box center [513, 222] width 75 height 14
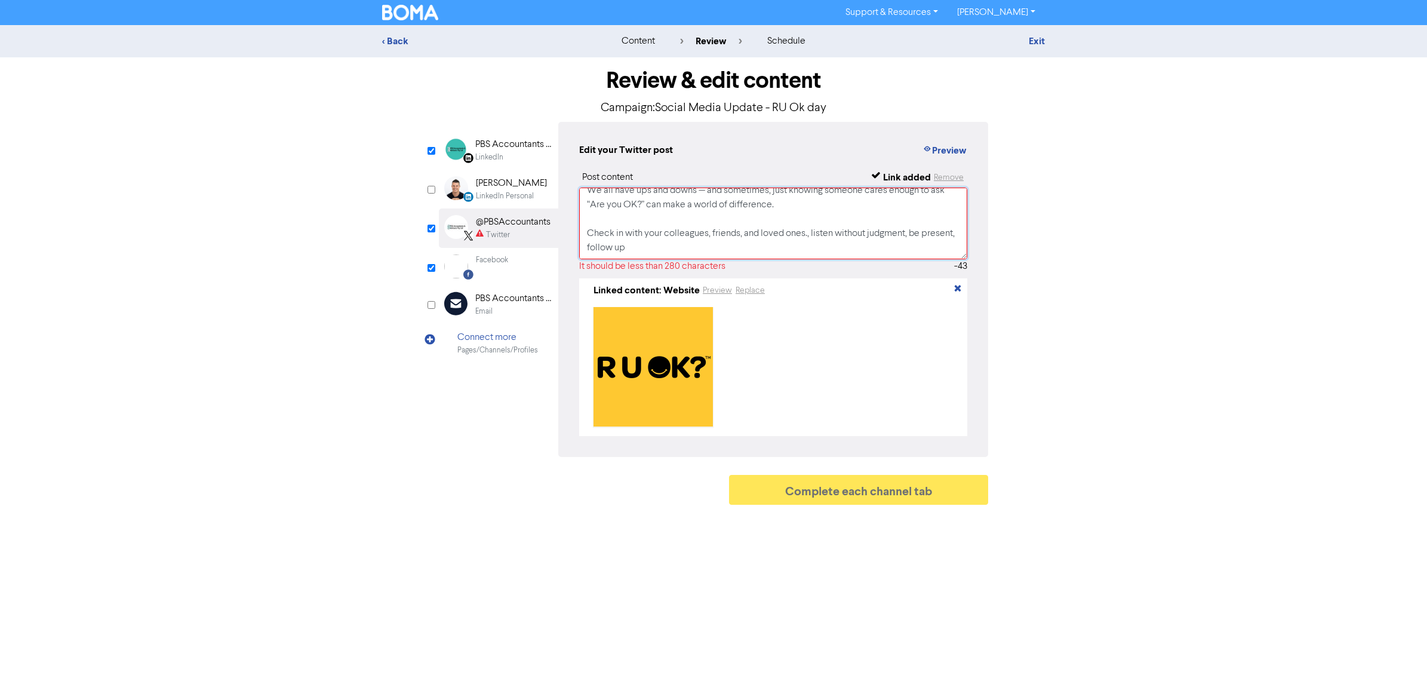
click at [728, 230] on textarea "[DATE] is R U OK? Day 💛 It’s a reminder that a simple conversation could change…" at bounding box center [773, 223] width 388 height 72
paste textarea "[DATE] is #RUOKDay 💛 A reminder that a simple question — "Are you OK?" — can ch…"
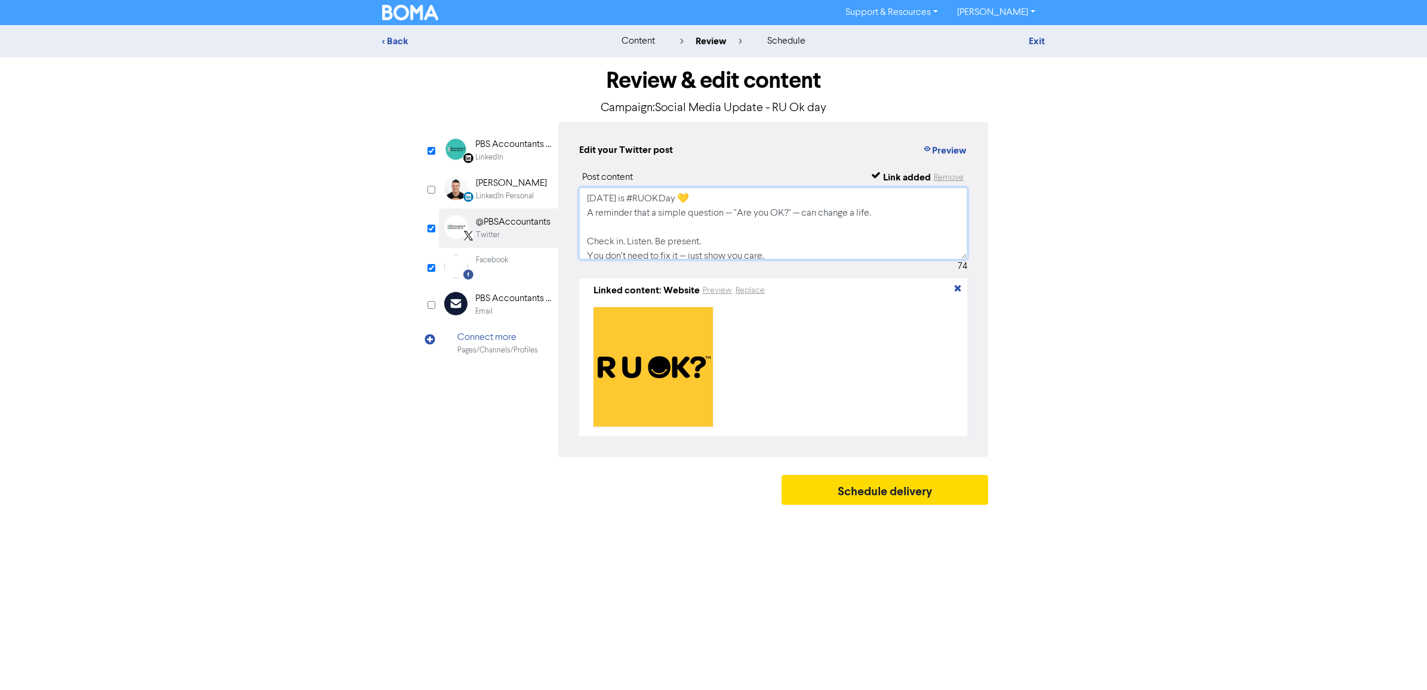
click at [906, 223] on textarea "[DATE] is #RUOKDay 💛 A reminder that a simple question — "Are you OK?" — can ch…" at bounding box center [773, 223] width 388 height 72
type textarea "[DATE] is #RUOKDay 💛 A reminder that a simple question — "Are you OK?" — can ch…"
click at [512, 149] on div "PBS Accountants and Advisers Pty Ltd" at bounding box center [513, 144] width 76 height 14
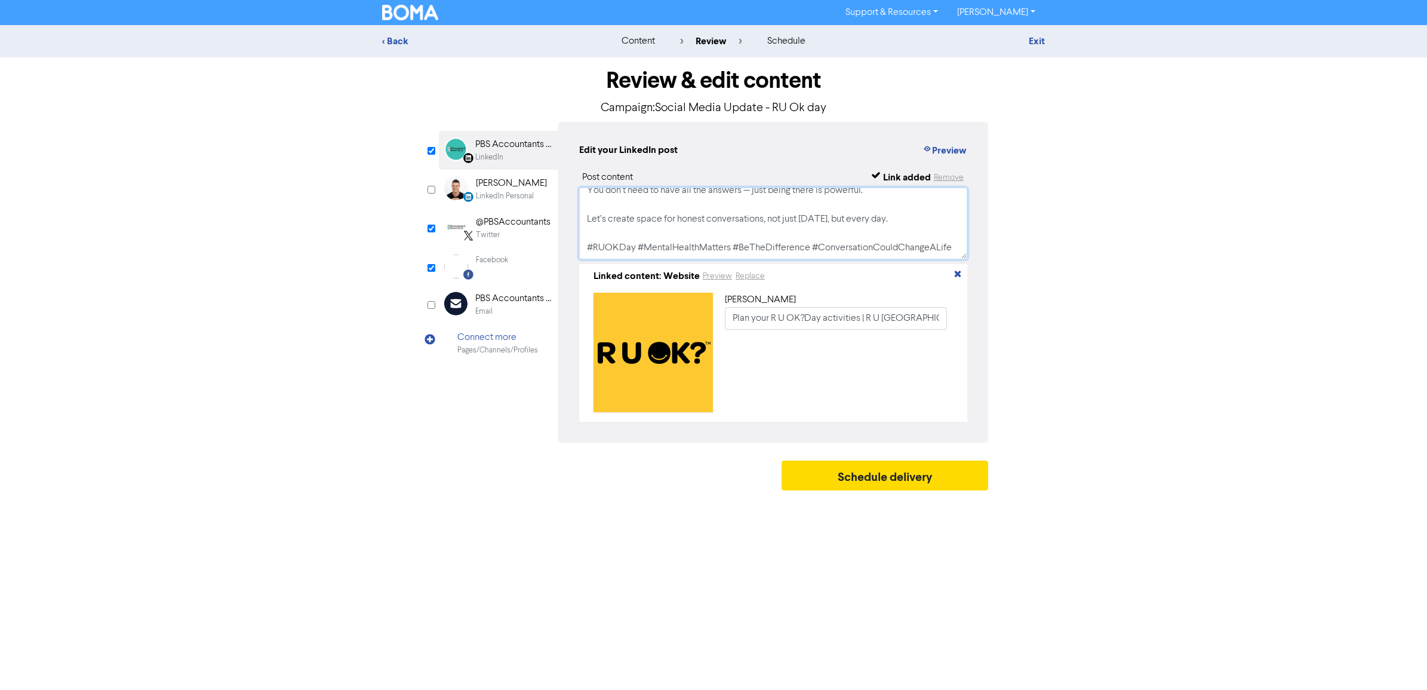
drag, startPoint x: 649, startPoint y: 233, endPoint x: 742, endPoint y: 215, distance: 95.0
click at [657, 233] on textarea "[DATE] is R U OK? Day 💛 It’s a reminder that a simple conversation could change…" at bounding box center [773, 223] width 388 height 72
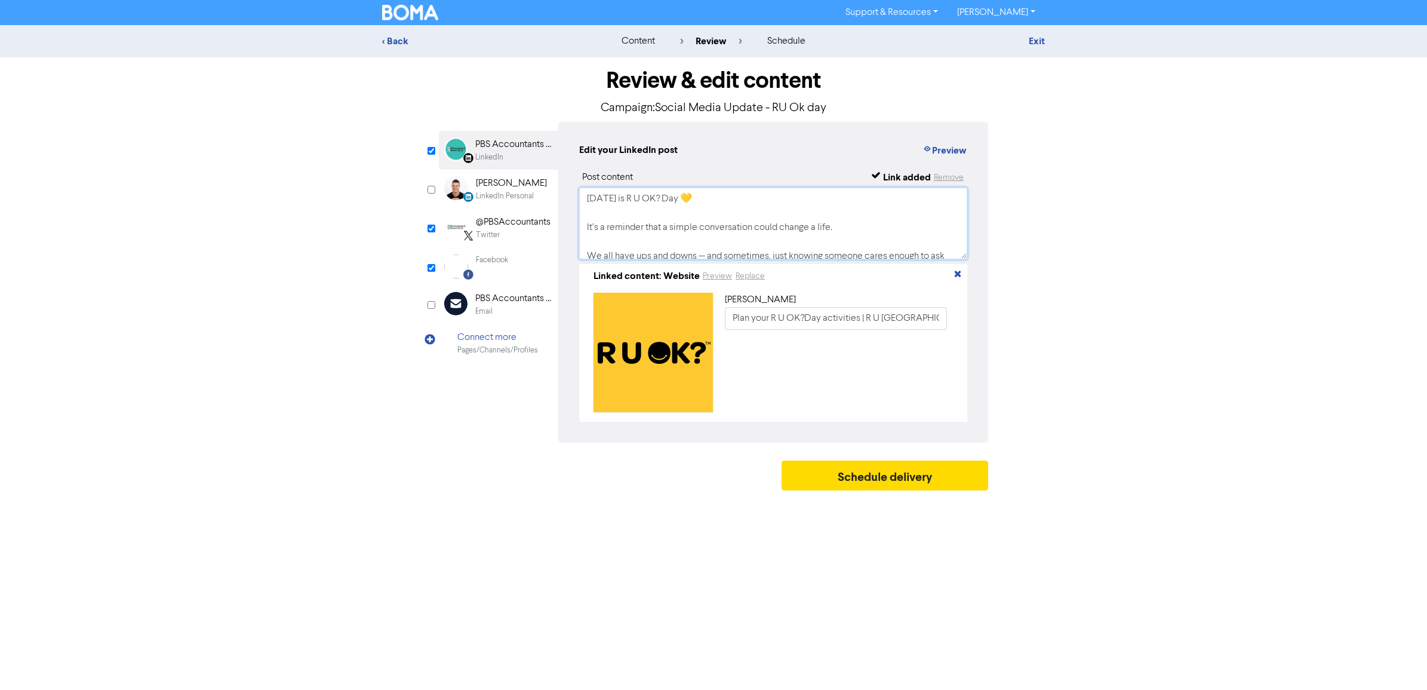
click at [776, 198] on textarea "[DATE] is R U OK? Day 💛 It’s a reminder that a simple conversation could change…" at bounding box center [773, 223] width 388 height 72
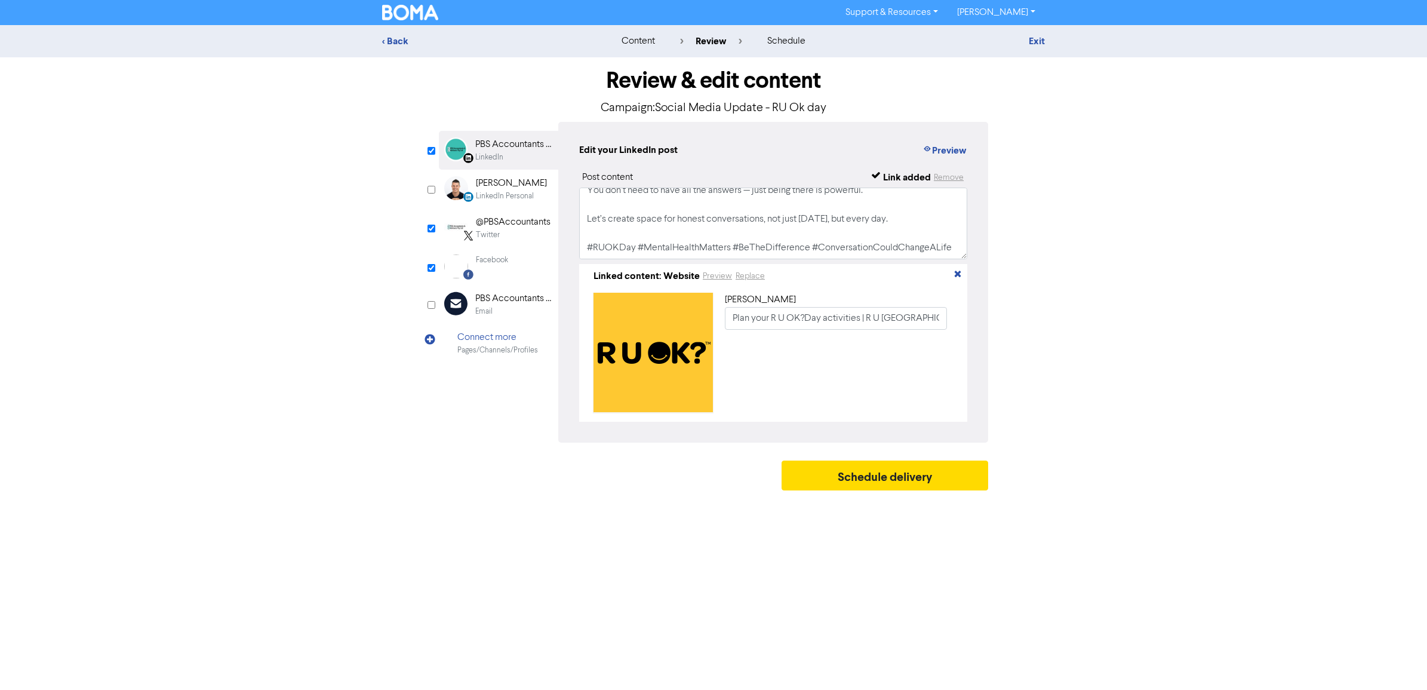
click at [503, 244] on div "@PBSAccountants Twitter" at bounding box center [498, 227] width 119 height 39
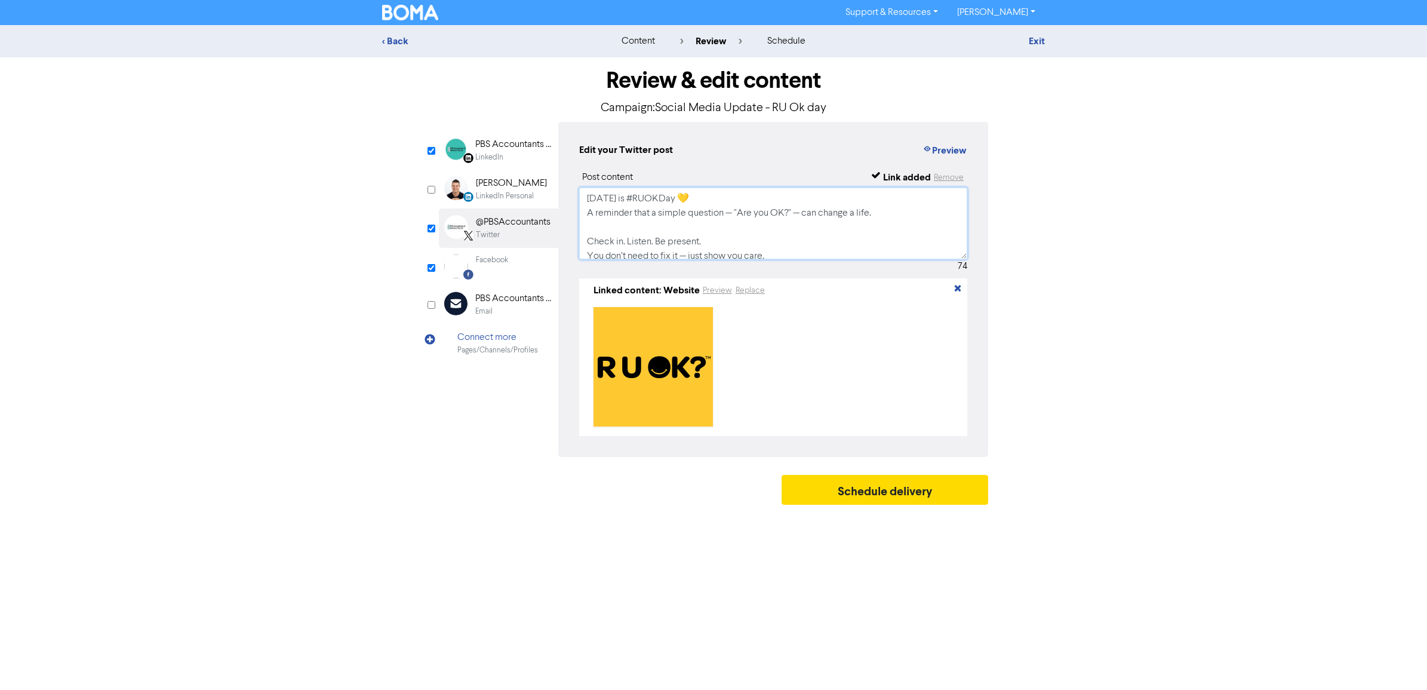
click at [691, 217] on textarea "[DATE] is #RUOKDay 💛 A reminder that a simple question — "Are you OK?" — can ch…" at bounding box center [773, 223] width 388 height 72
click at [881, 217] on textarea "[DATE] is #RUOKDay 💛 A reminder that a simple question — "Are you OK?" — can ch…" at bounding box center [773, 223] width 388 height 72
click at [514, 260] on div "Facebook Created with Sketch. Facebook" at bounding box center [498, 266] width 119 height 37
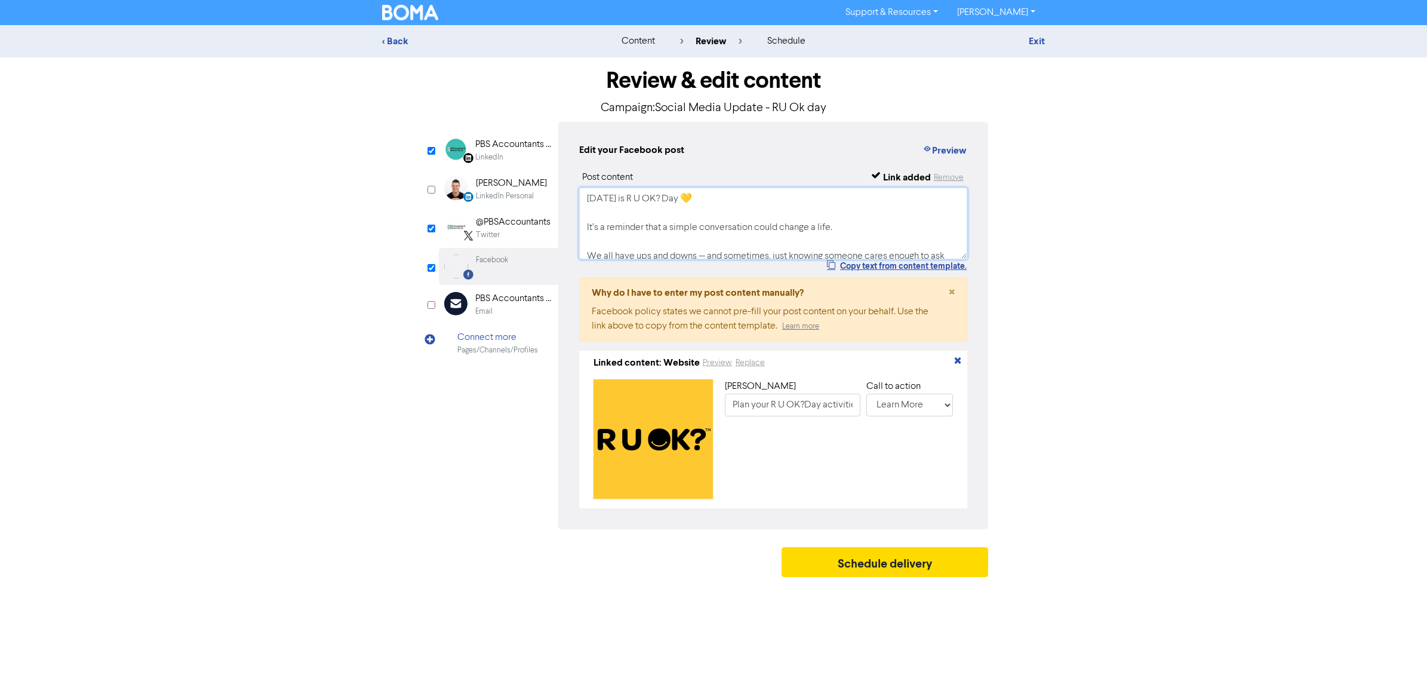
click at [759, 203] on textarea "[DATE] is R U OK? Day 💛 It’s a reminder that a simple conversation could change…" at bounding box center [773, 223] width 388 height 72
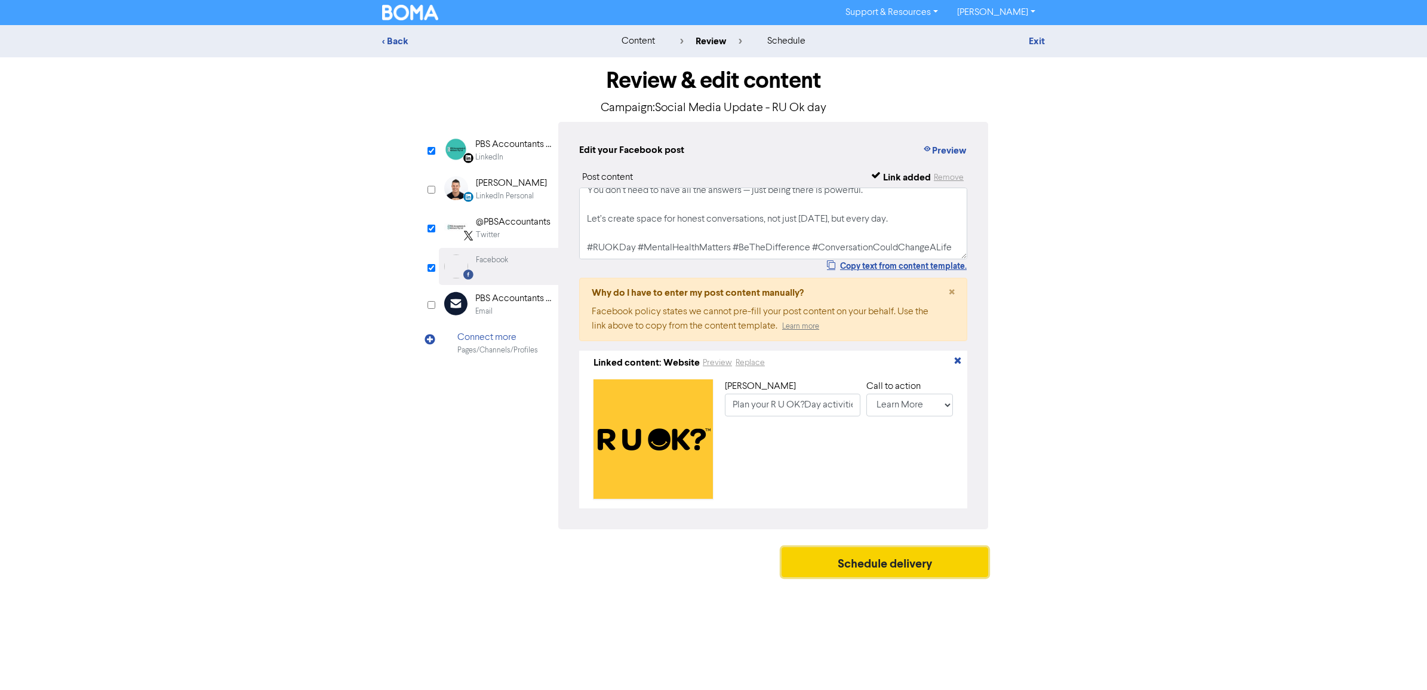
click at [899, 574] on button "Schedule delivery" at bounding box center [885, 562] width 207 height 30
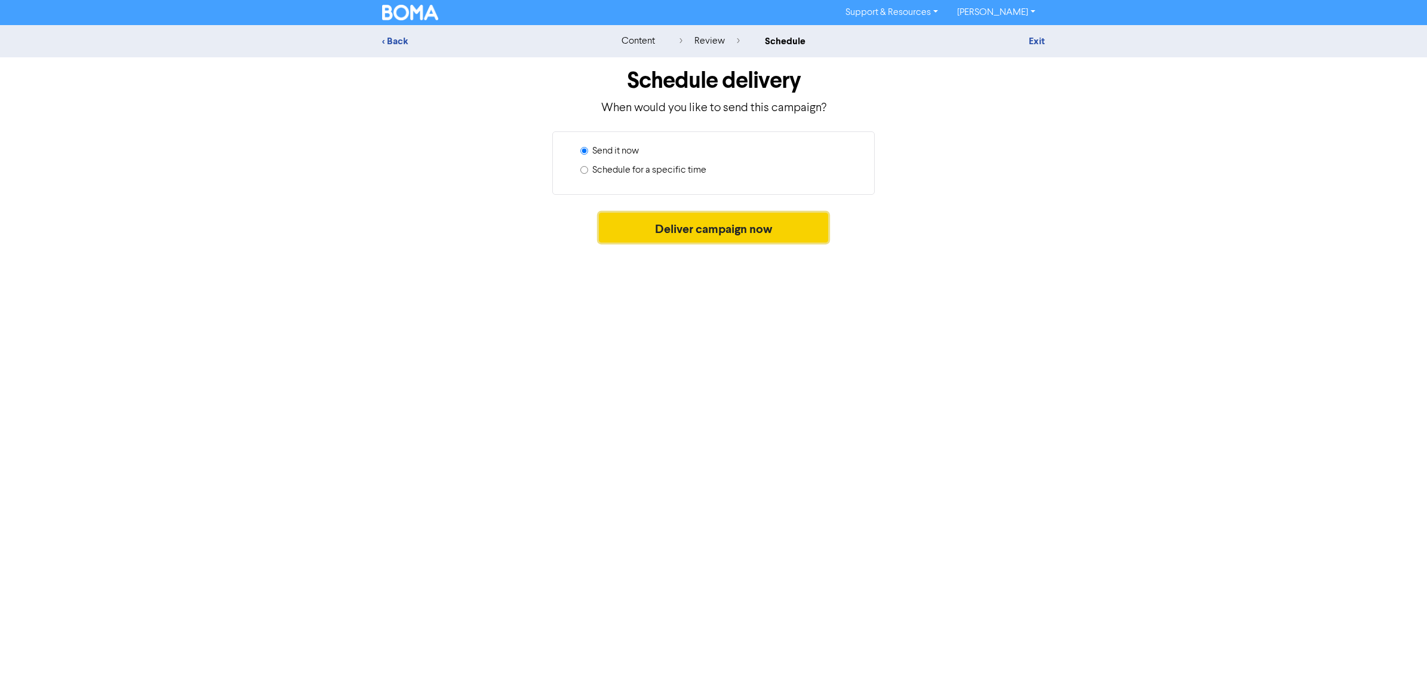
click at [706, 228] on button "Deliver campaign now" at bounding box center [714, 228] width 230 height 30
